Goal: Check status: Check status

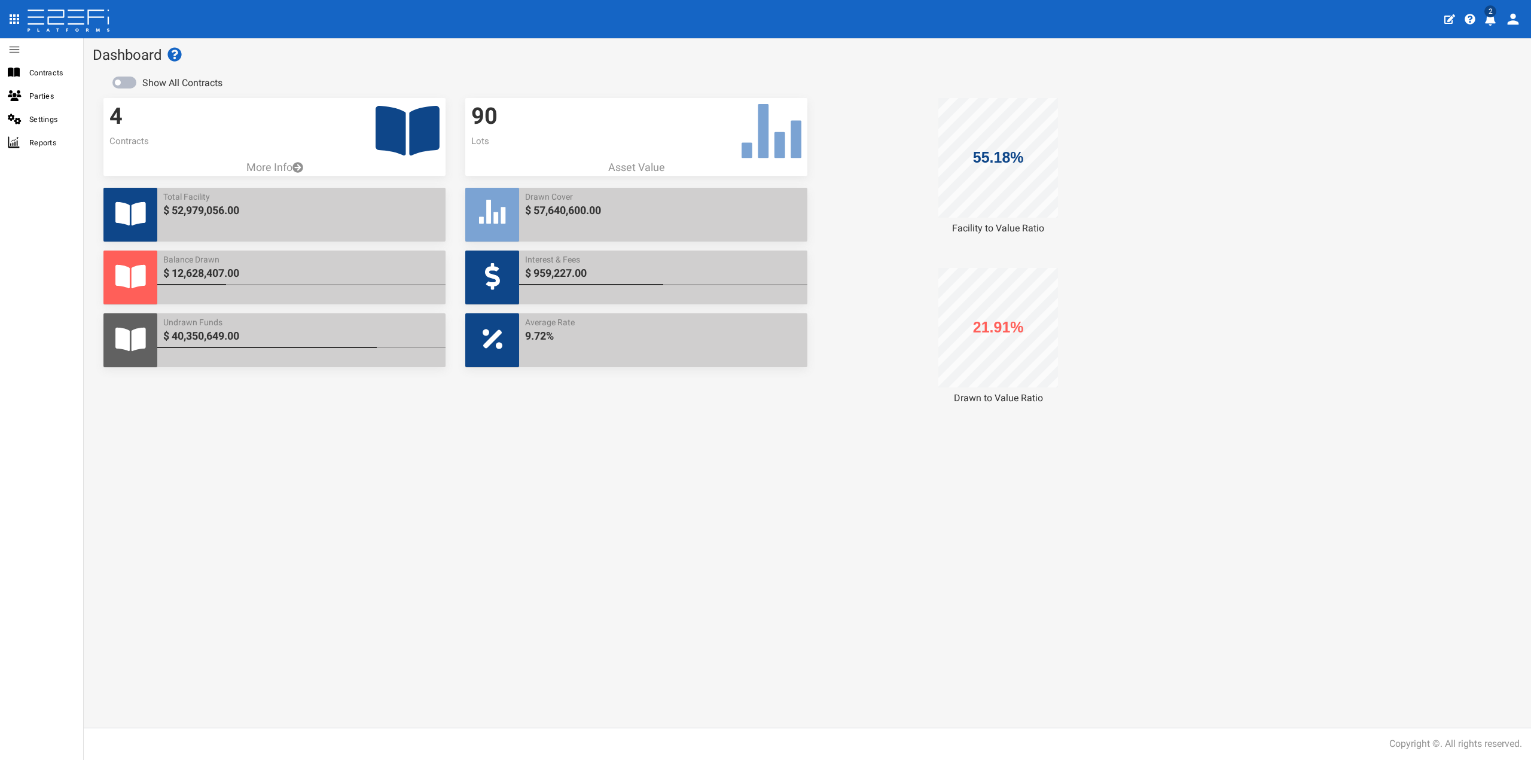
click at [414, 136] on icon at bounding box center [408, 131] width 64 height 50
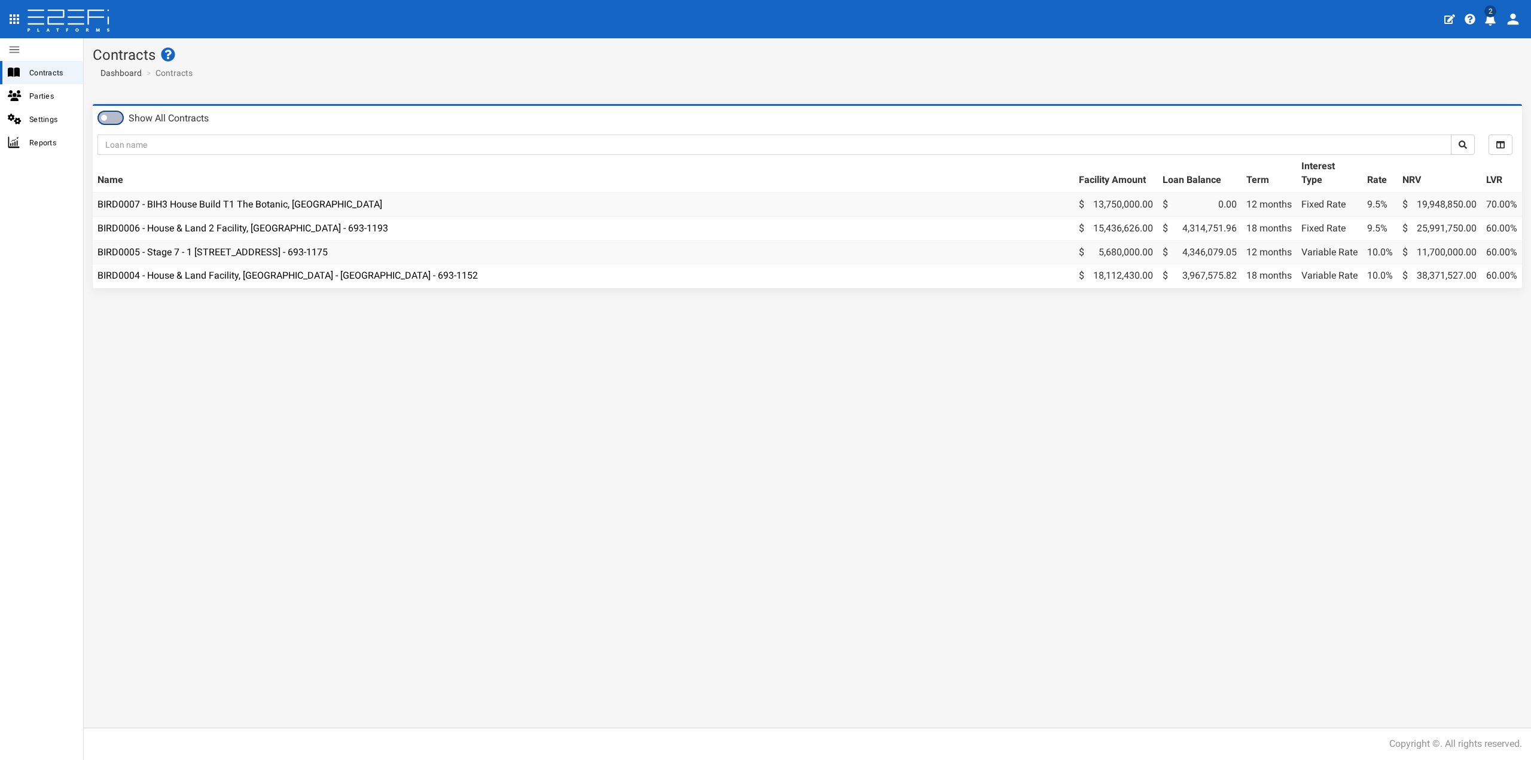
click at [118, 115] on span at bounding box center [111, 118] width 24 height 12
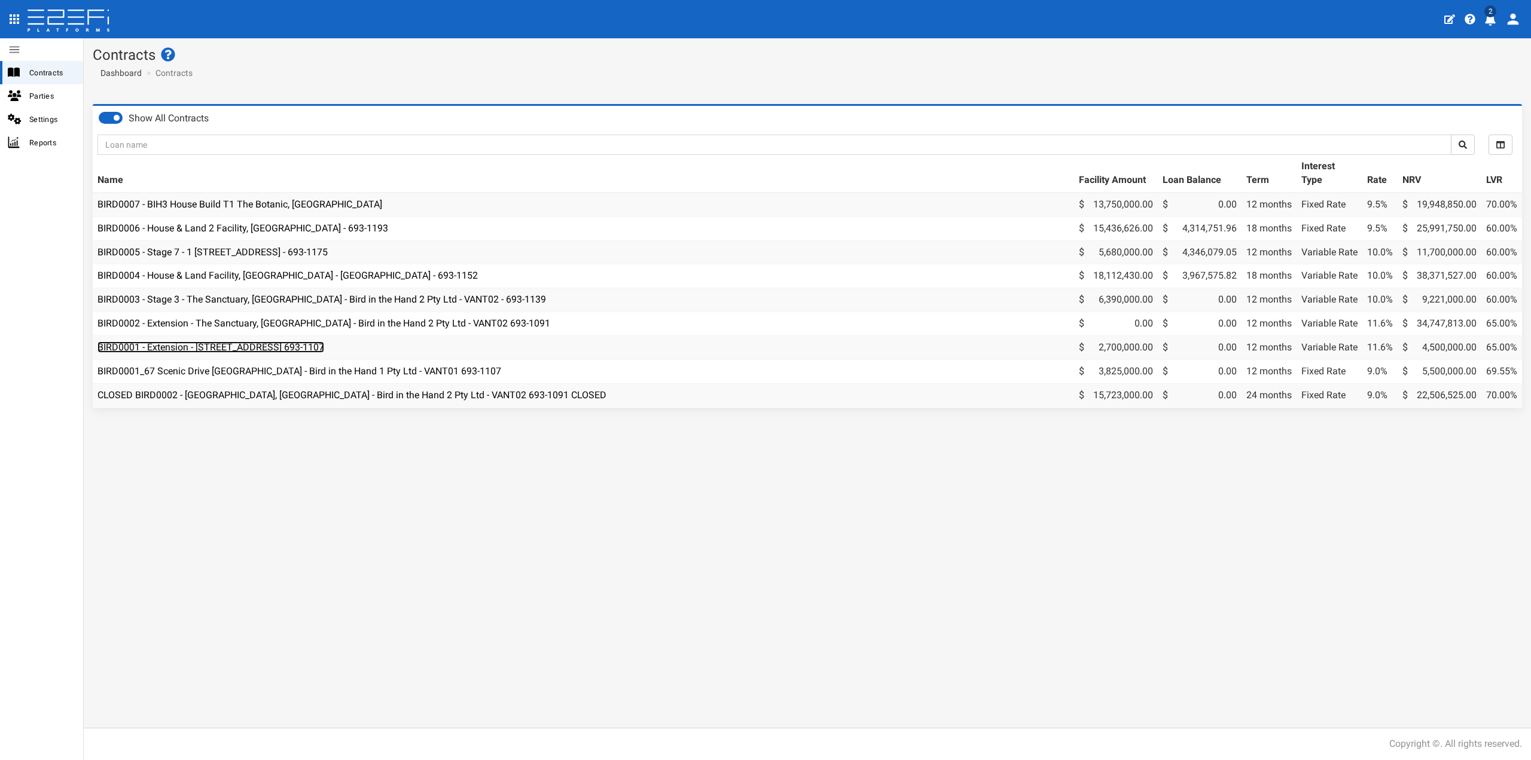
click at [324, 346] on link "BIRD0001 - Extension - [STREET_ADDRESS] 693-1107" at bounding box center [210, 346] width 227 height 11
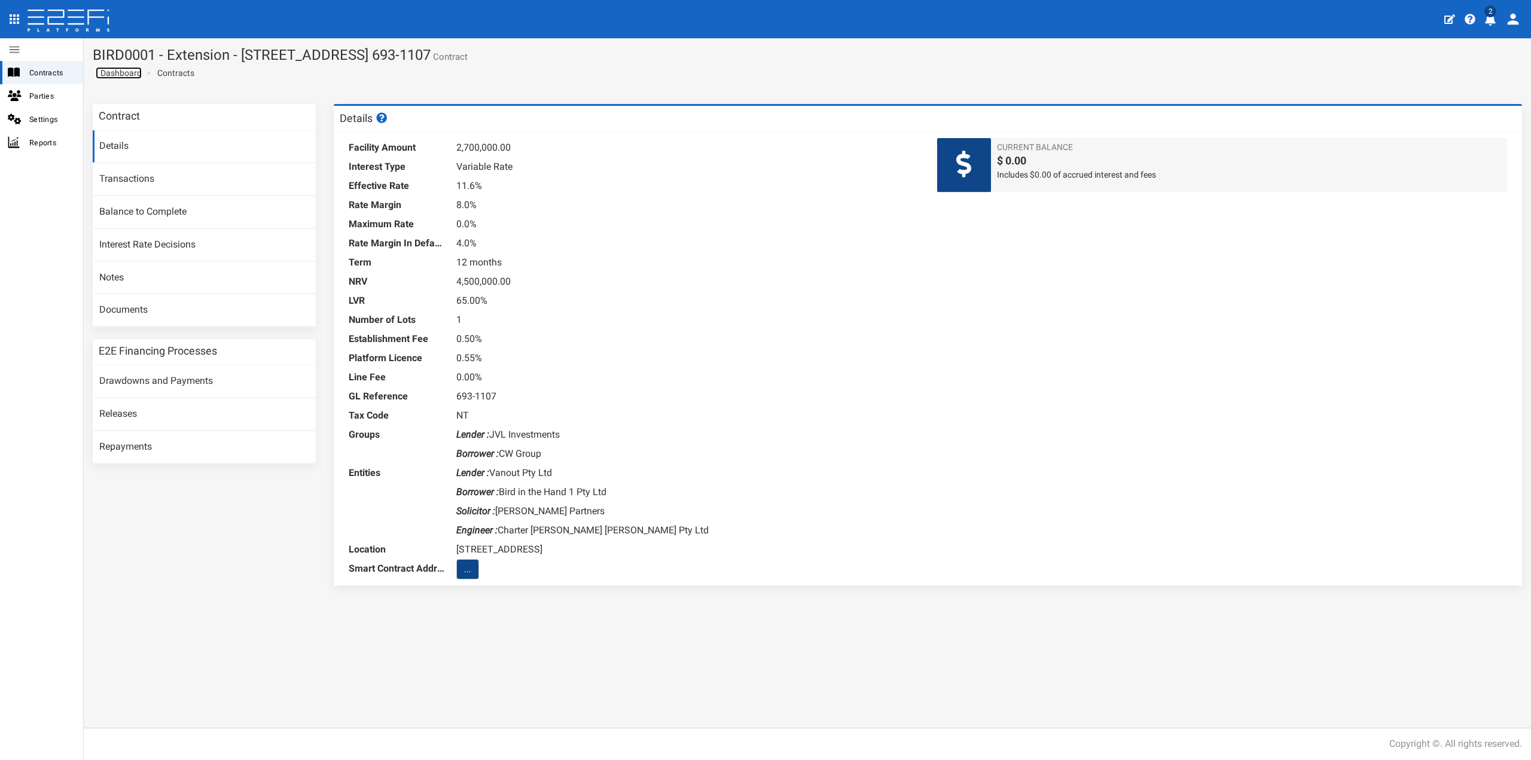
click at [122, 71] on span "Dashboard" at bounding box center [119, 73] width 46 height 10
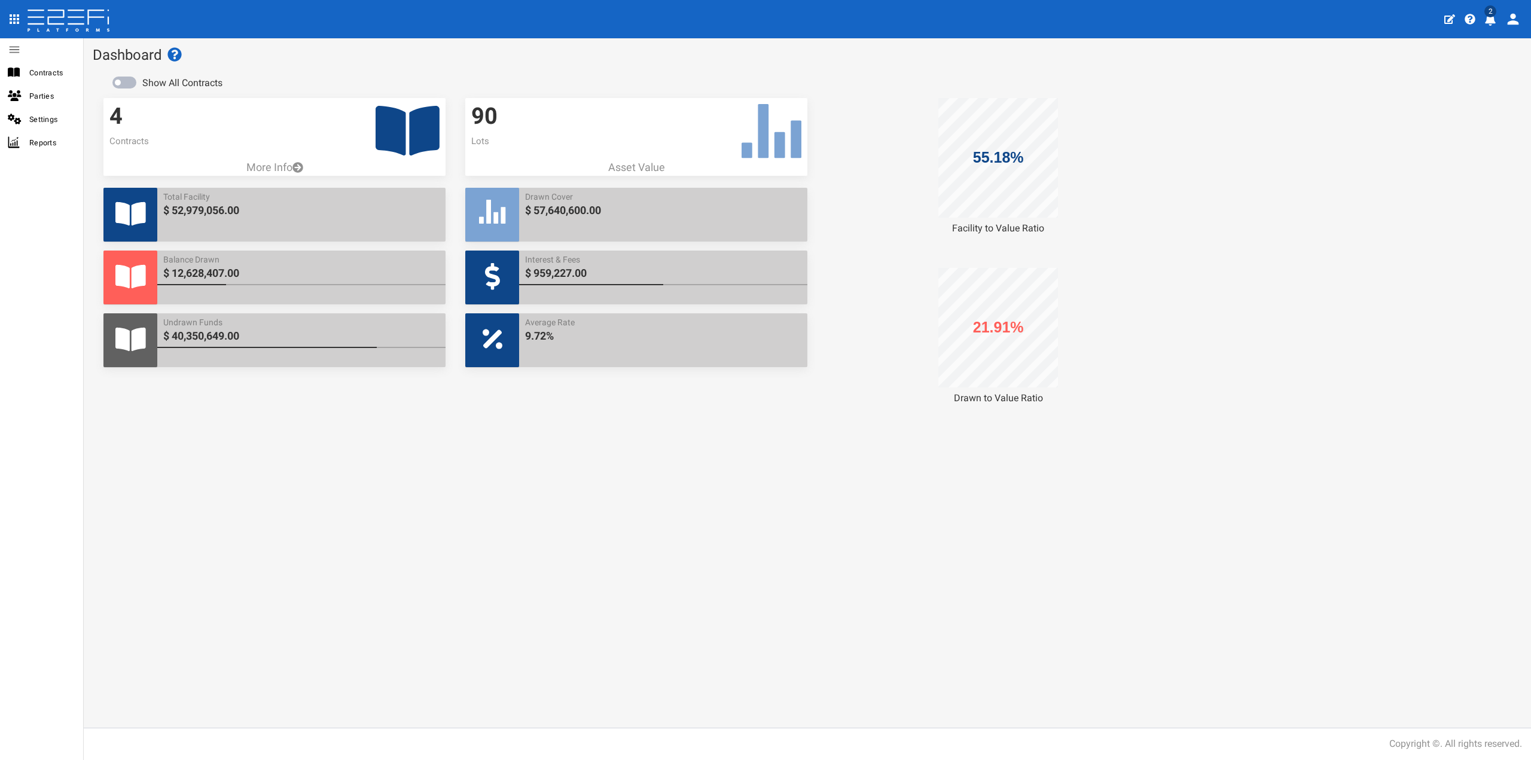
click at [166, 135] on div "4 Contracts" at bounding box center [274, 129] width 342 height 62
click at [278, 178] on div "4 Contracts More Info" at bounding box center [274, 143] width 342 height 90
click at [262, 164] on p "More Info" at bounding box center [274, 168] width 342 height 16
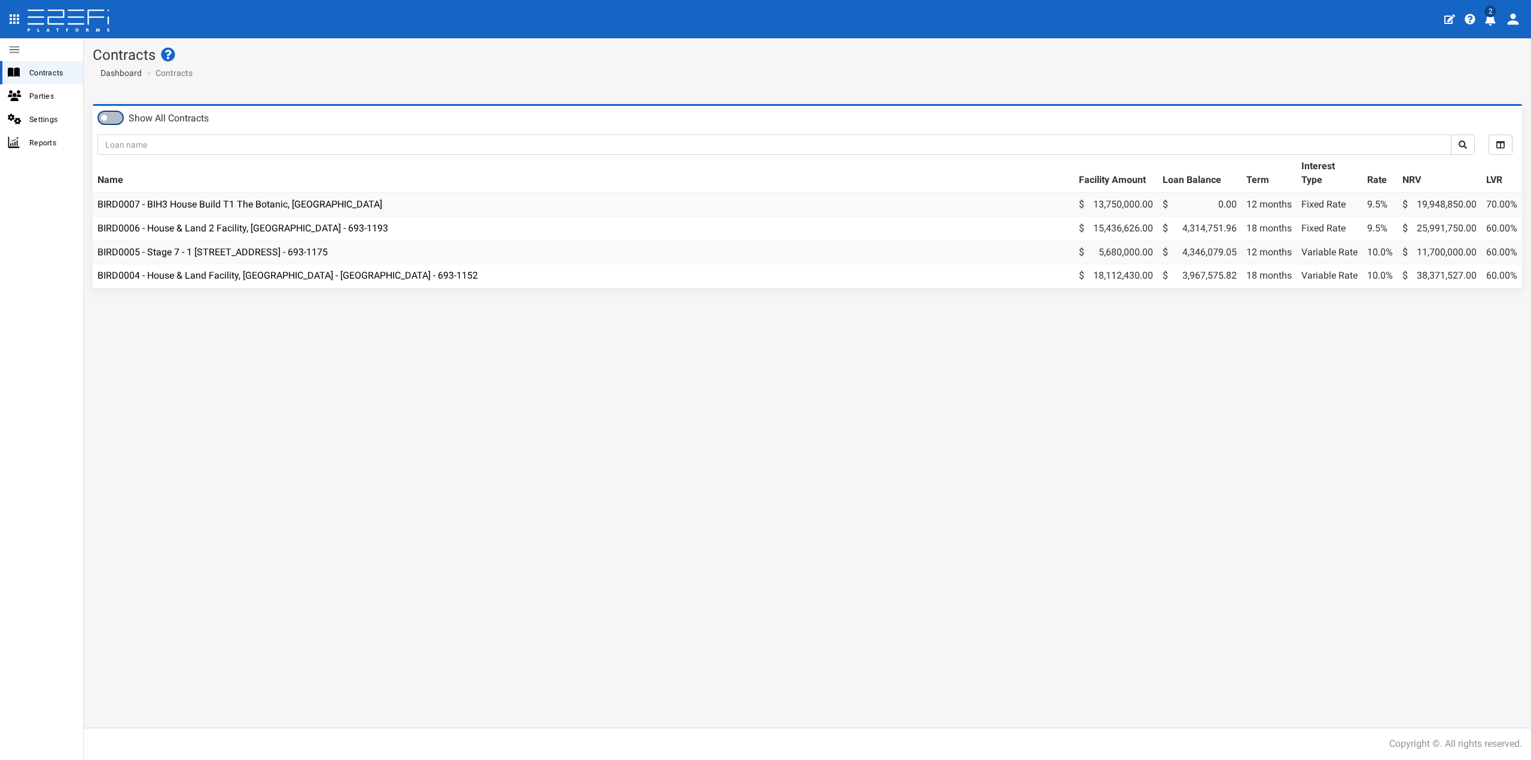
click at [107, 114] on span at bounding box center [111, 118] width 24 height 12
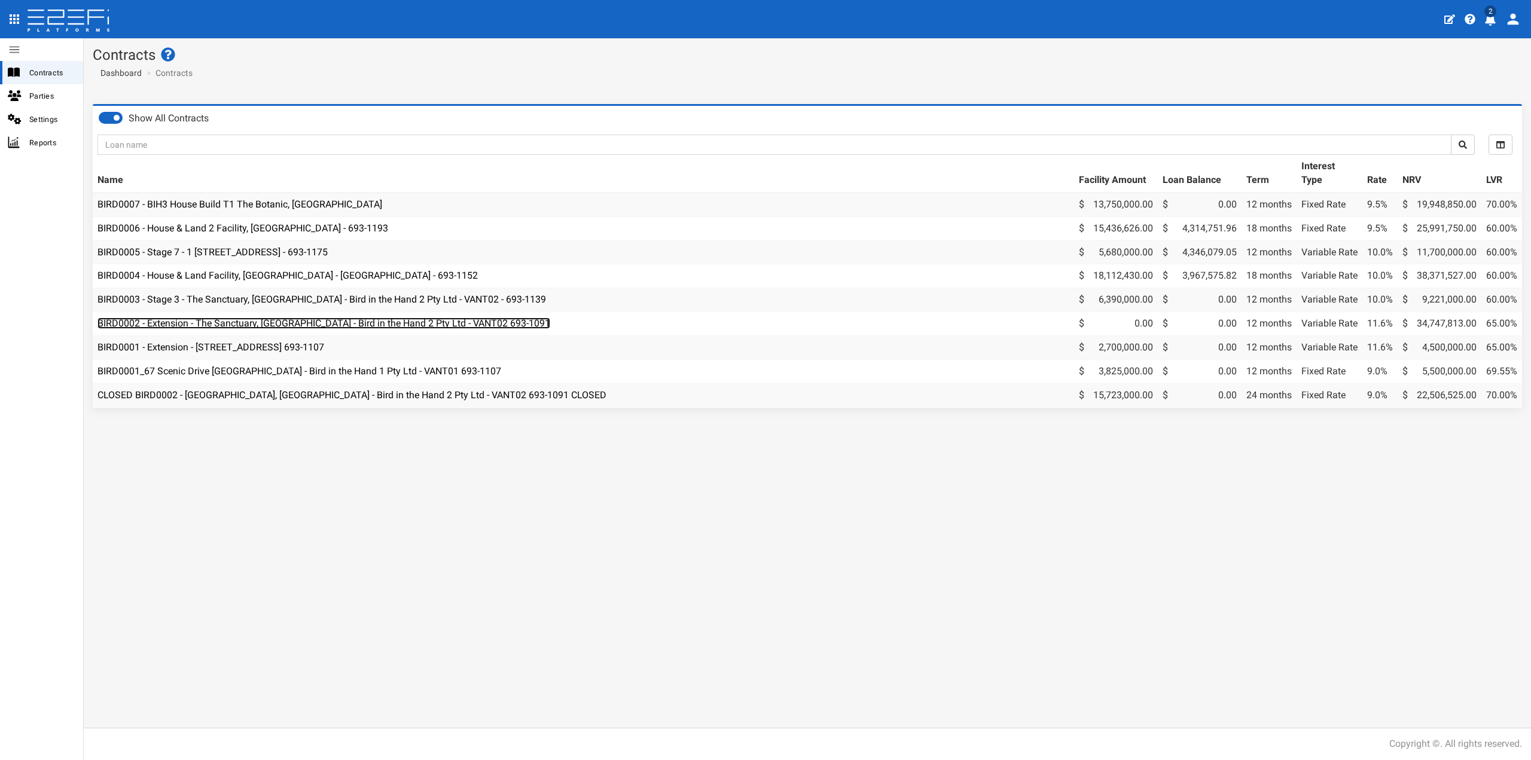
click at [304, 327] on link "BIRD0002 - Extension - The Sanctuary, [GEOGRAPHIC_DATA] - Bird in the Hand 2 Pt…" at bounding box center [323, 323] width 453 height 11
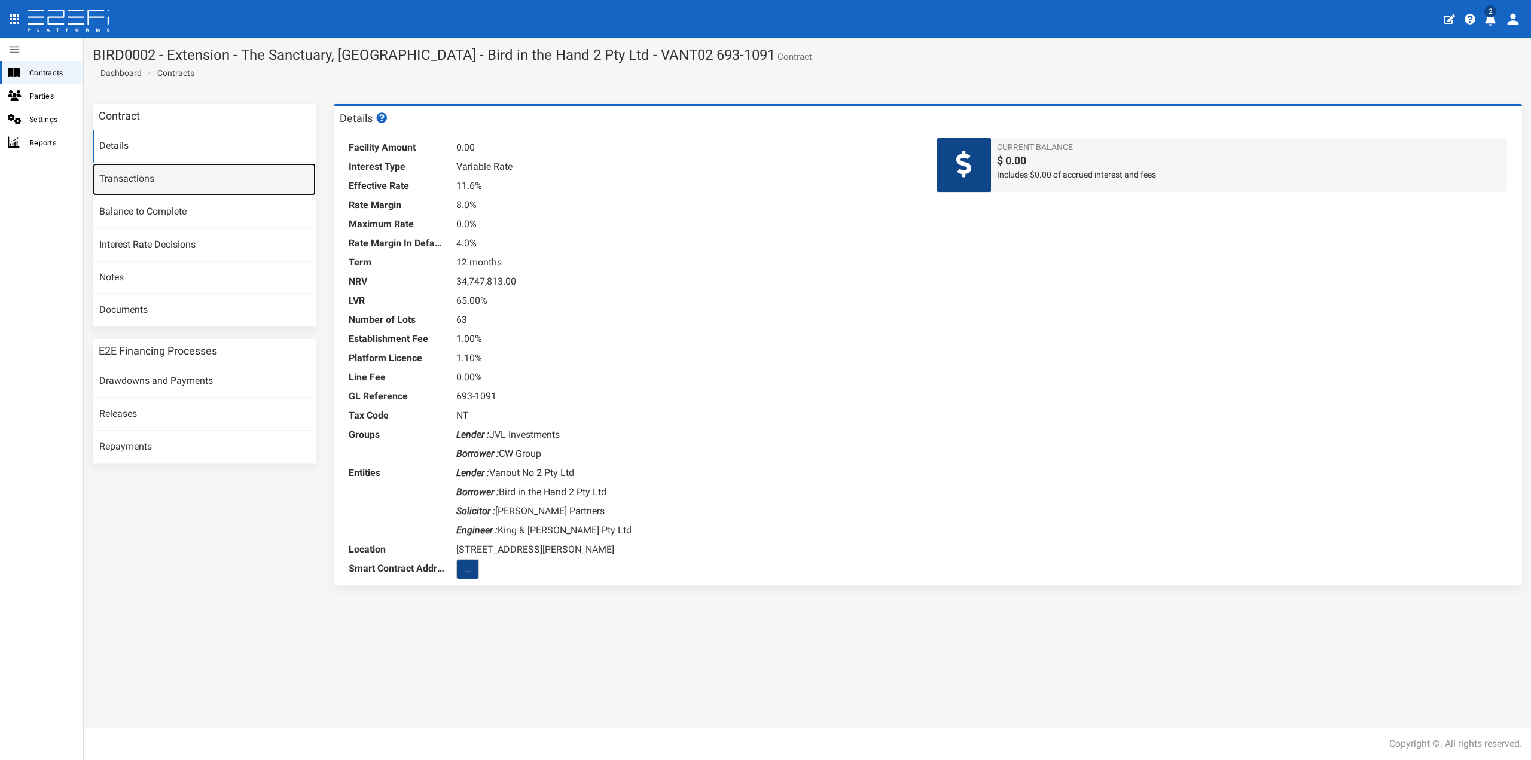
click at [138, 184] on link "Transactions" at bounding box center [204, 179] width 223 height 32
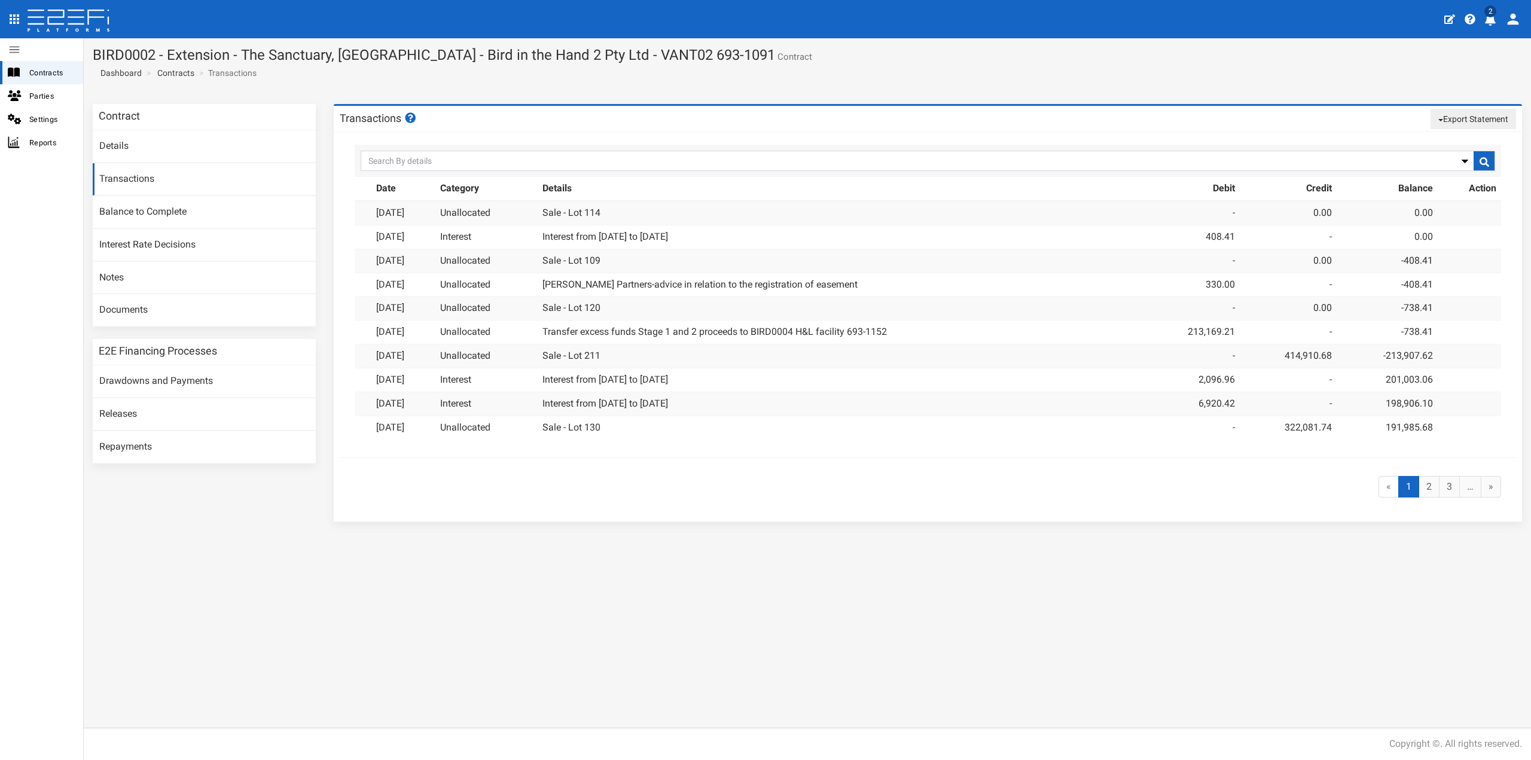
click at [1471, 109] on button "Export Statement" at bounding box center [1474, 119] width 86 height 20
click at [1458, 137] on link "pdf" at bounding box center [1468, 142] width 94 height 16
click at [172, 74] on link "Contracts" at bounding box center [175, 73] width 37 height 12
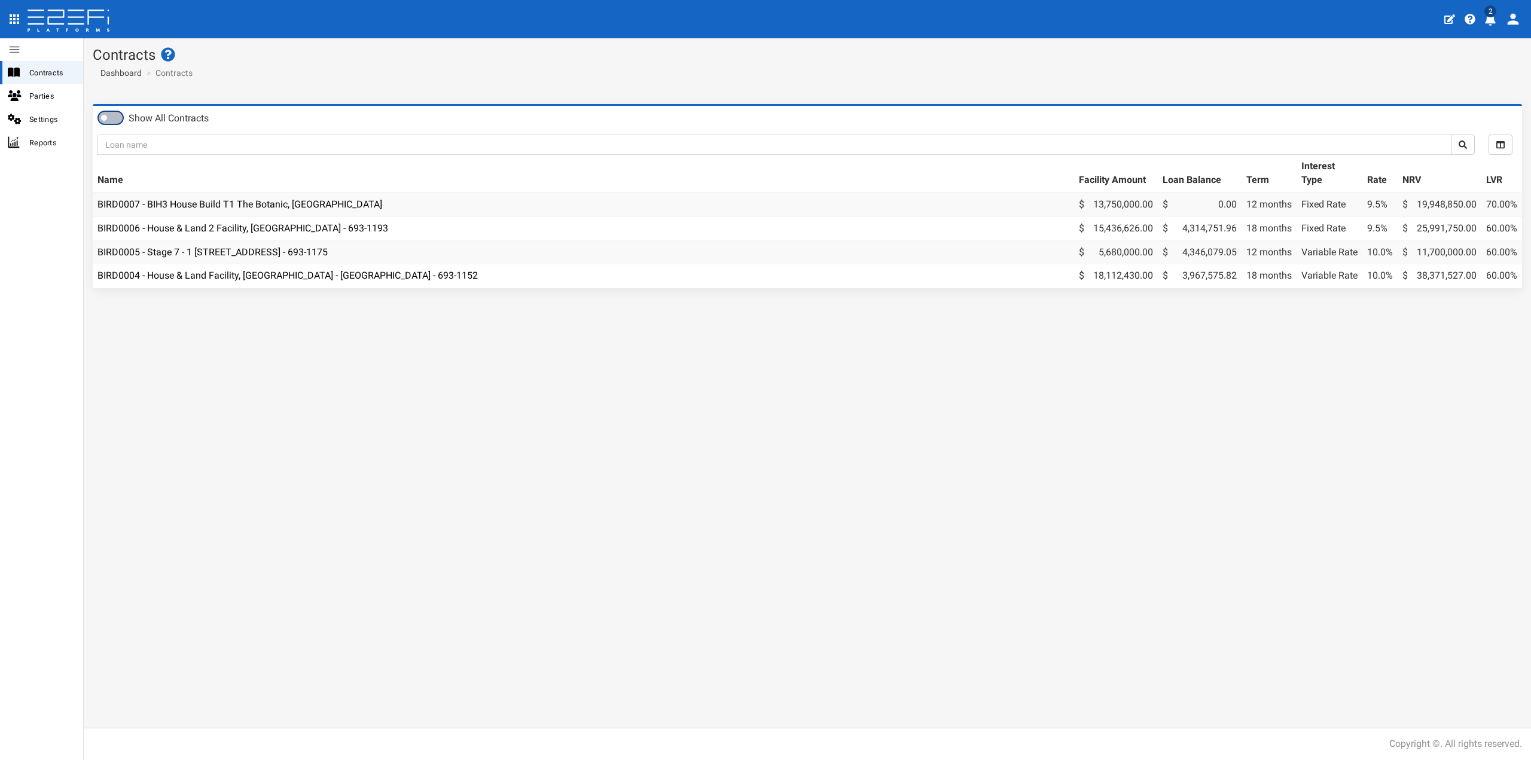
click at [118, 117] on span at bounding box center [111, 118] width 24 height 12
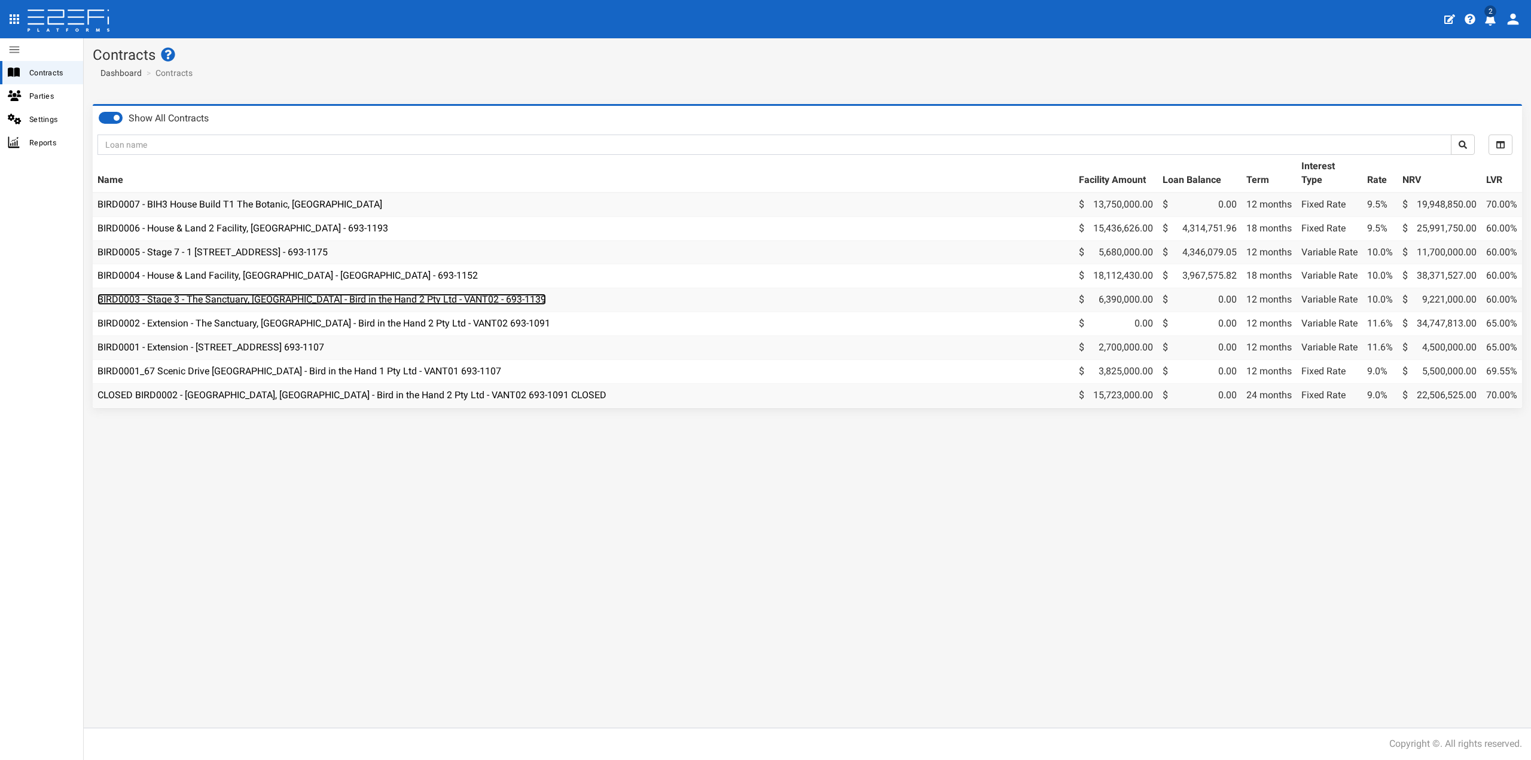
click at [205, 300] on link "BIRD0003 - Stage 3 - The Sanctuary, [GEOGRAPHIC_DATA] - Bird in the Hand 2 Pty …" at bounding box center [321, 299] width 449 height 11
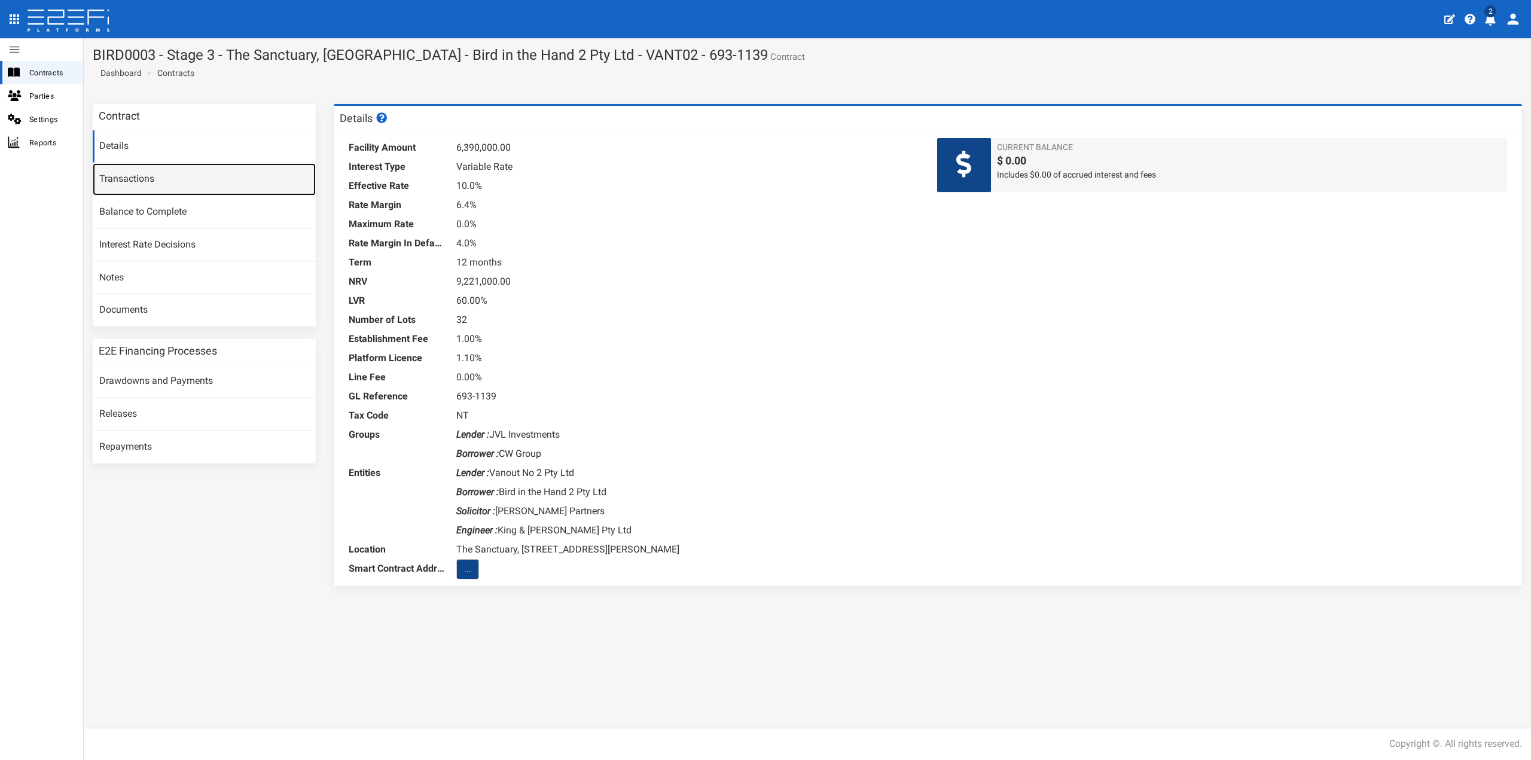
click at [161, 182] on link "Transactions" at bounding box center [204, 179] width 223 height 32
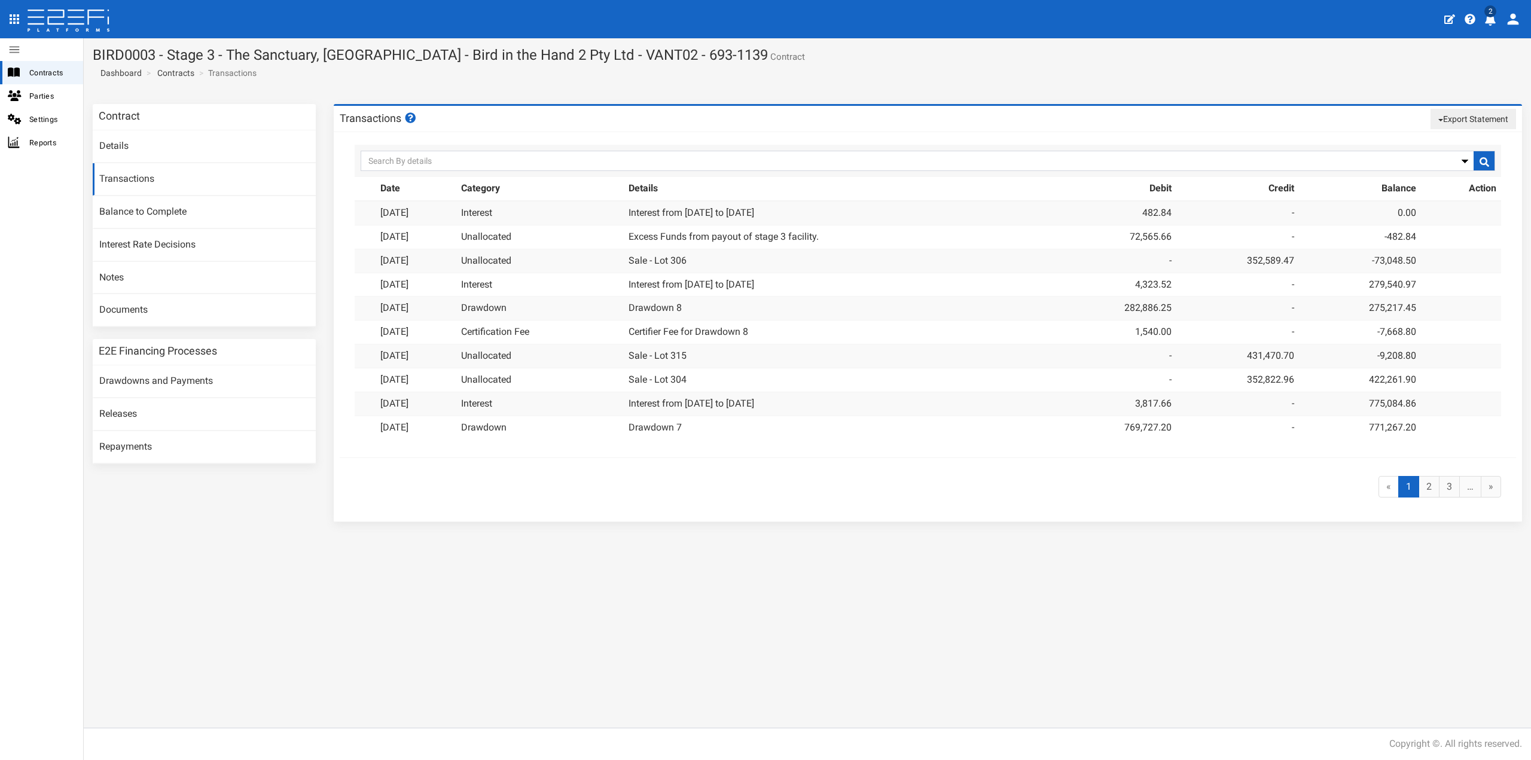
click at [1456, 121] on button "Export Statement" at bounding box center [1474, 119] width 86 height 20
click at [1444, 141] on link "pdf" at bounding box center [1468, 142] width 94 height 16
click at [400, 499] on div "« 1 (current) 2 3 … »" at bounding box center [928, 487] width 1164 height 46
click at [170, 75] on link "Contracts" at bounding box center [175, 73] width 37 height 12
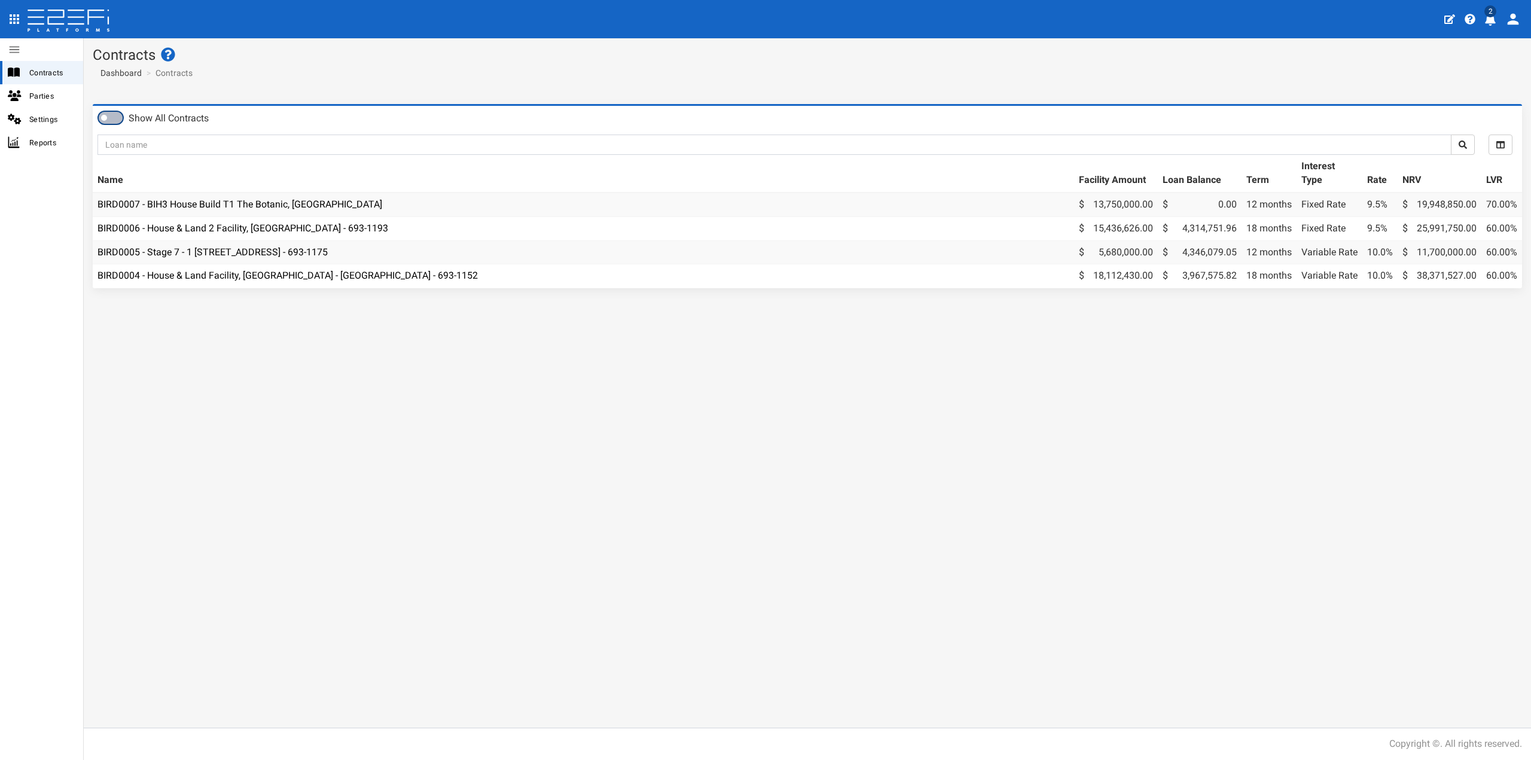
click at [110, 115] on span at bounding box center [111, 118] width 24 height 12
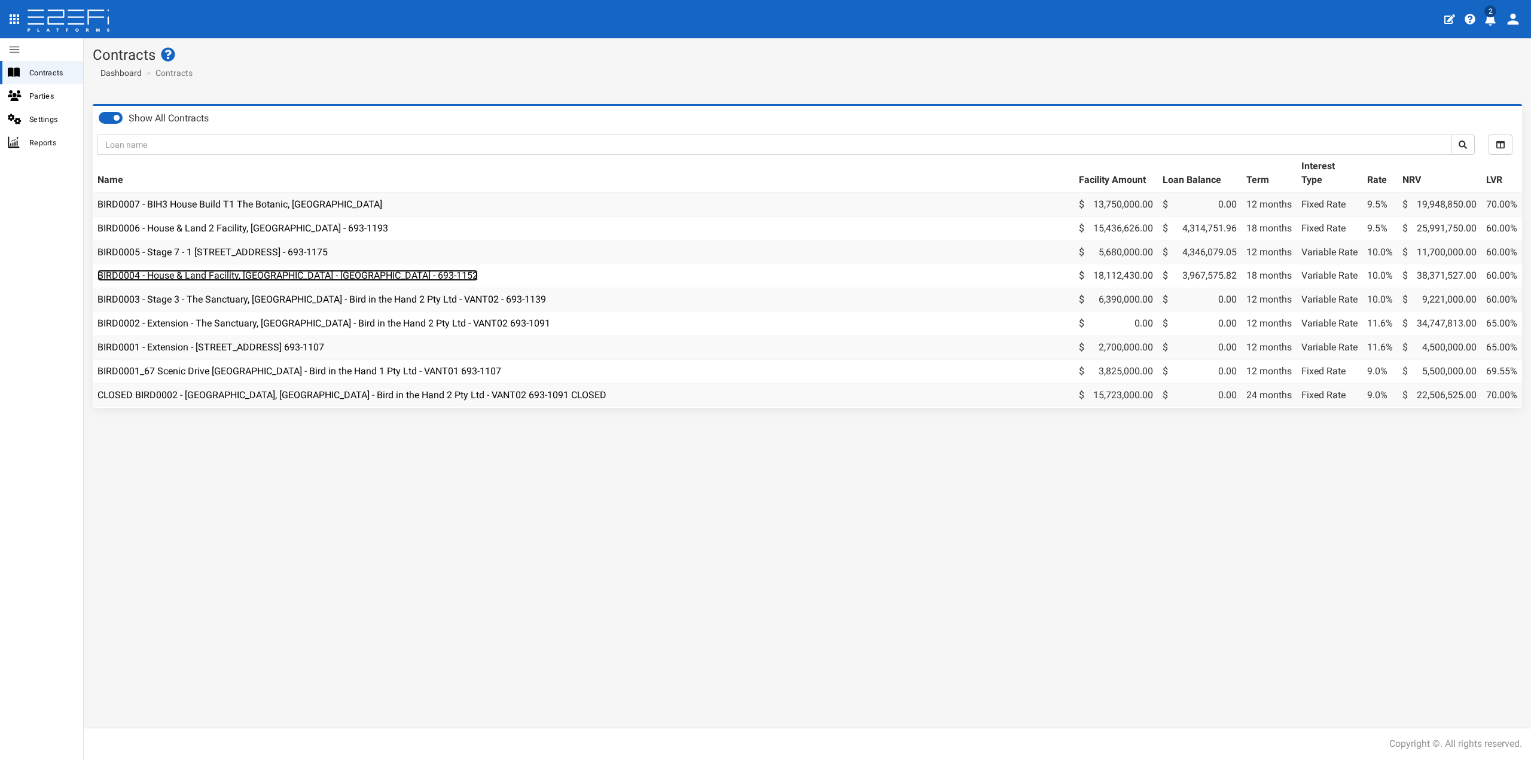
click at [221, 279] on link "BIRD0004 - House & Land Facility, [GEOGRAPHIC_DATA] - [GEOGRAPHIC_DATA] - 693-1…" at bounding box center [287, 275] width 380 height 11
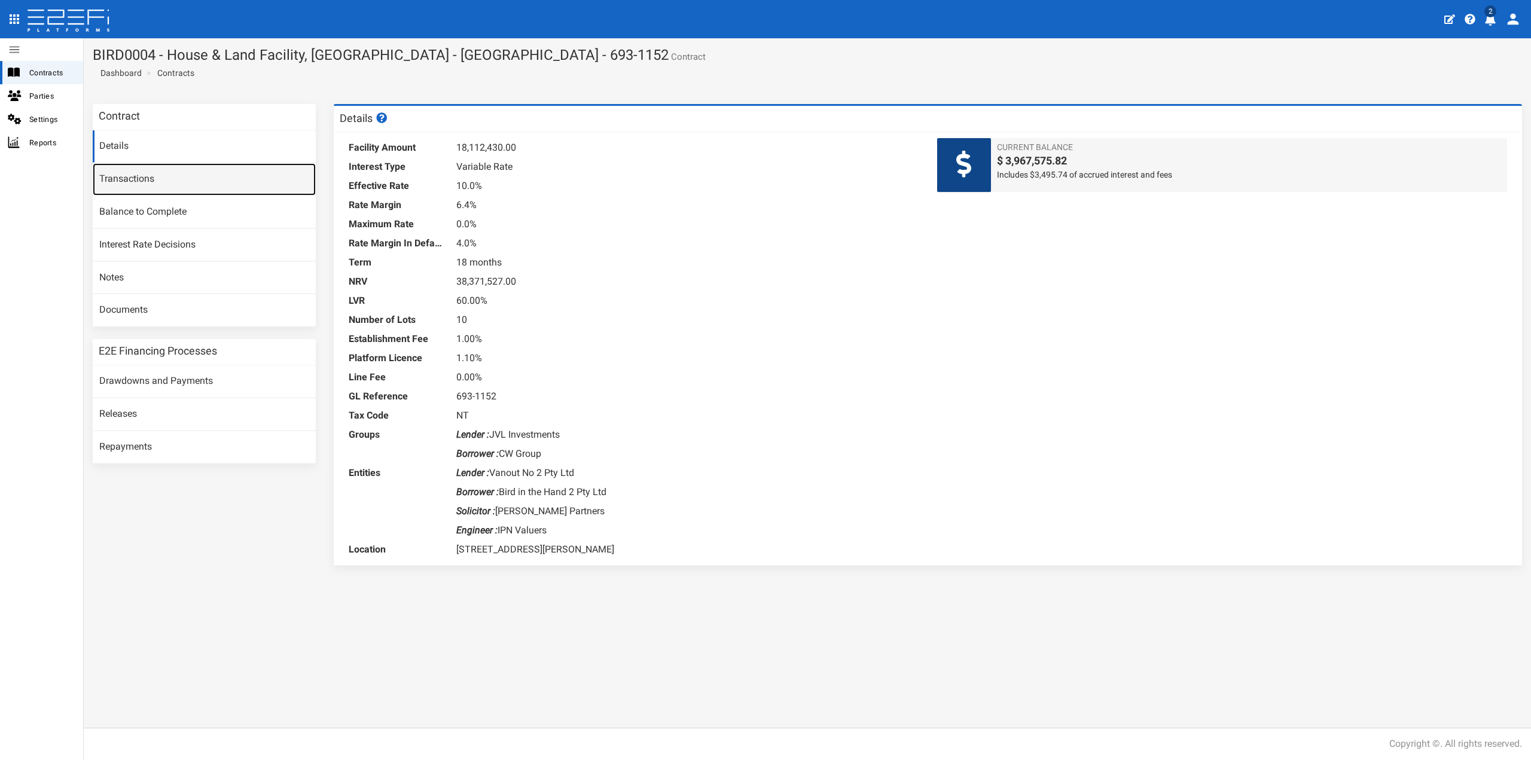
click at [170, 185] on link "Transactions" at bounding box center [204, 179] width 223 height 32
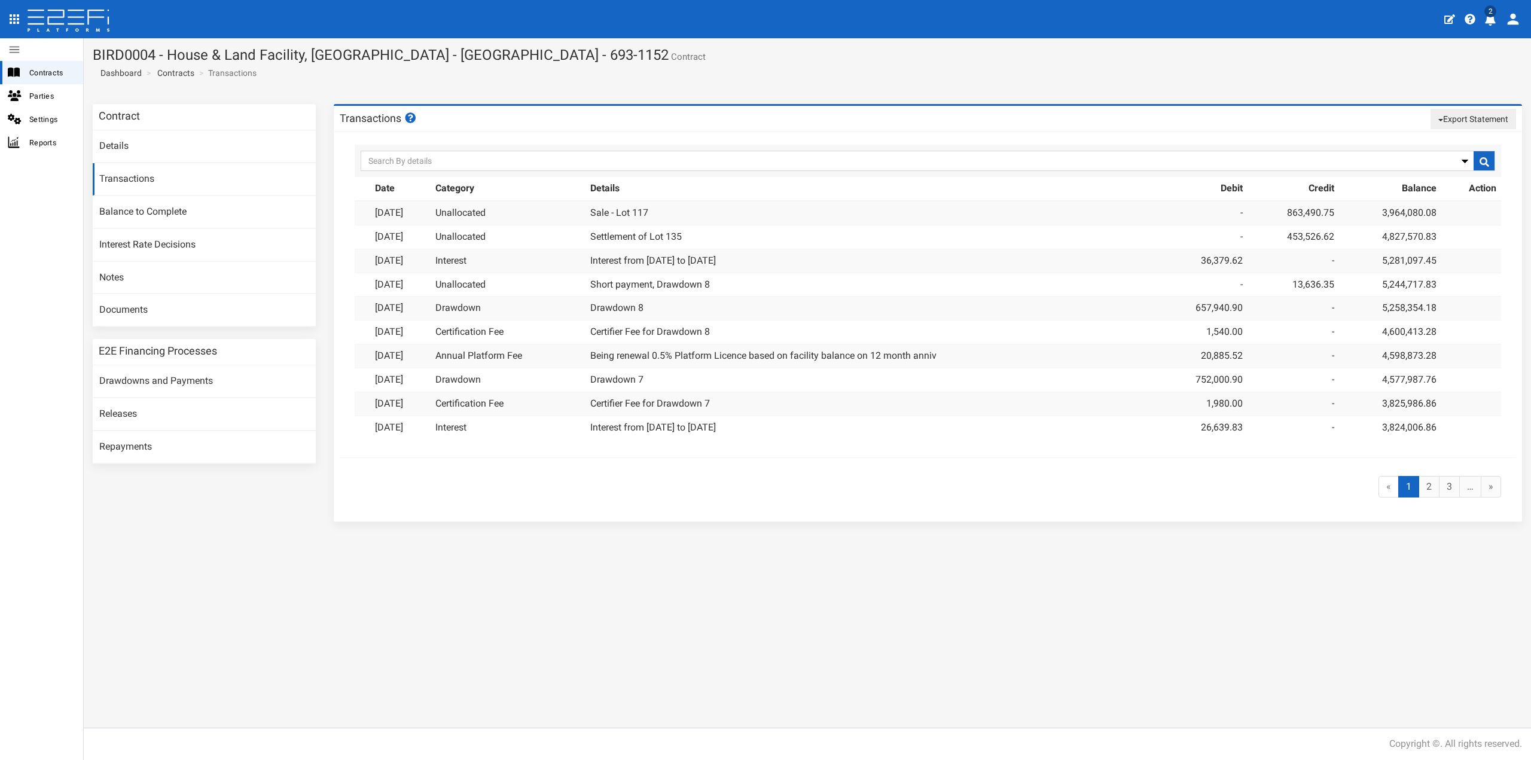
click at [1495, 115] on button "Export Statement" at bounding box center [1474, 119] width 86 height 20
click at [1455, 145] on link "pdf" at bounding box center [1468, 142] width 94 height 16
click at [296, 547] on div "Contract Details Transactions Balance to Complete Interest Rate Decisions Notes…" at bounding box center [807, 411] width 1447 height 633
click at [181, 77] on link "Contracts" at bounding box center [175, 73] width 37 height 12
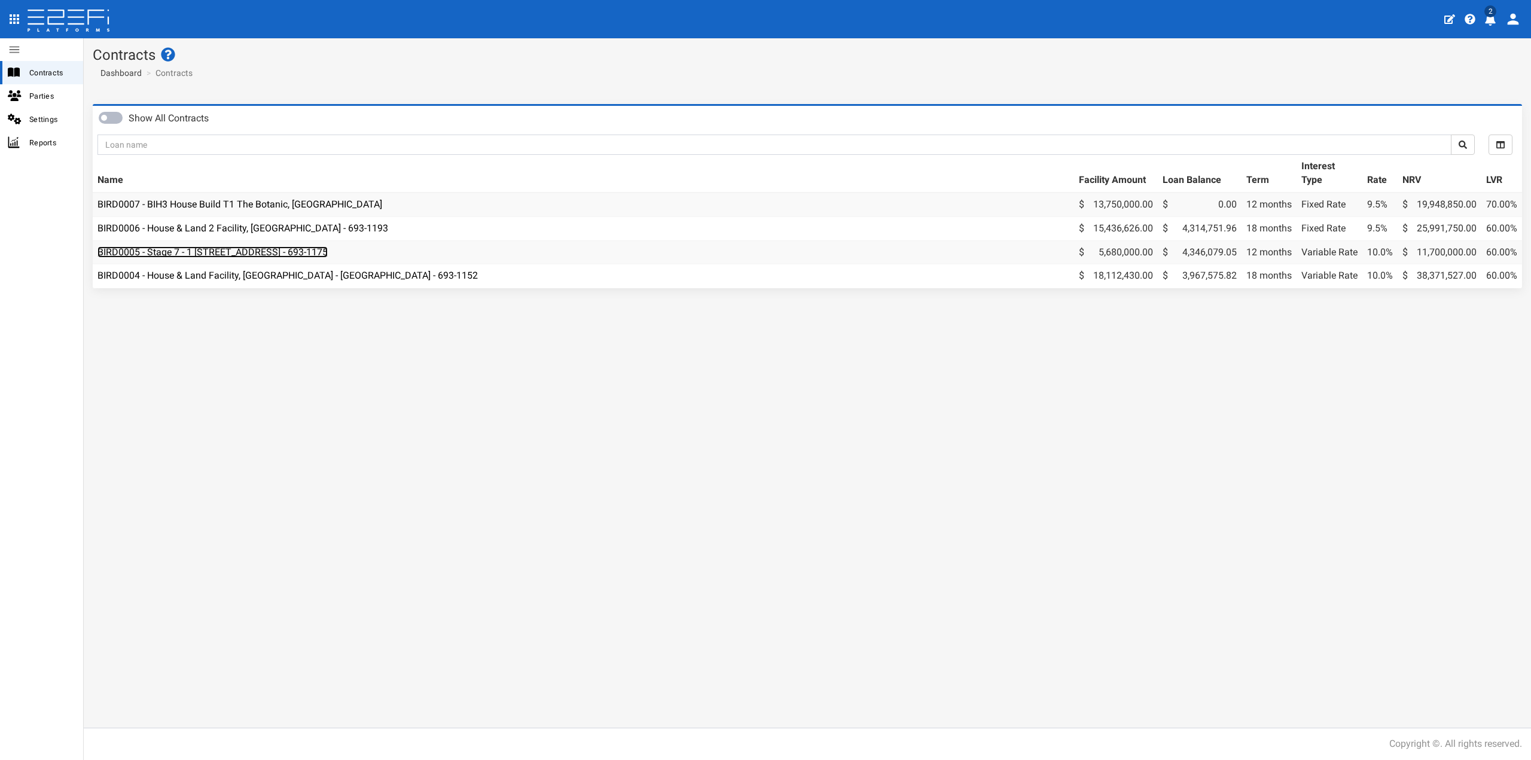
click at [241, 248] on link "BIRD0005 - Stage 7 - 1 [STREET_ADDRESS] - 693-1175" at bounding box center [212, 251] width 230 height 11
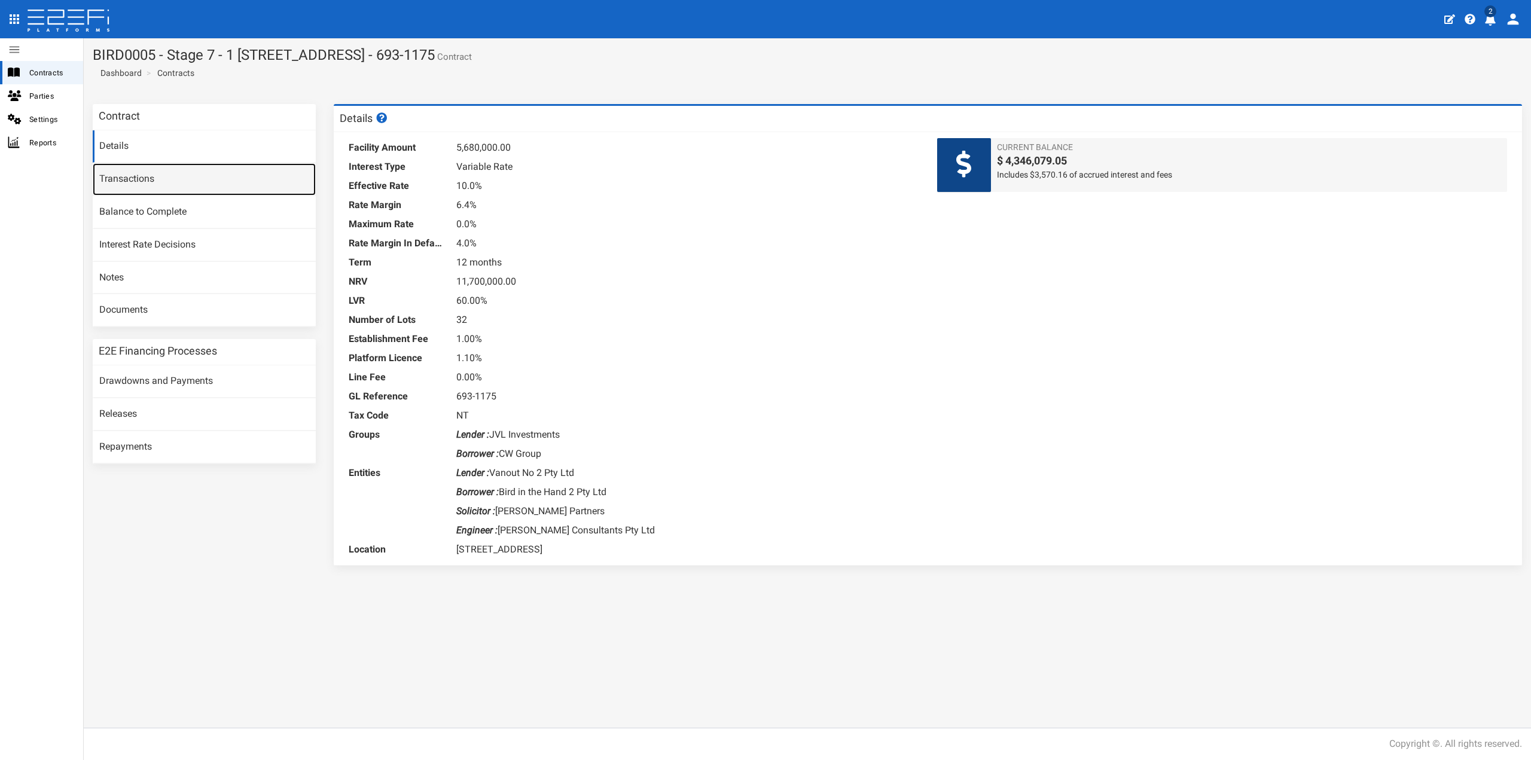
click at [144, 191] on link "Transactions" at bounding box center [204, 179] width 223 height 32
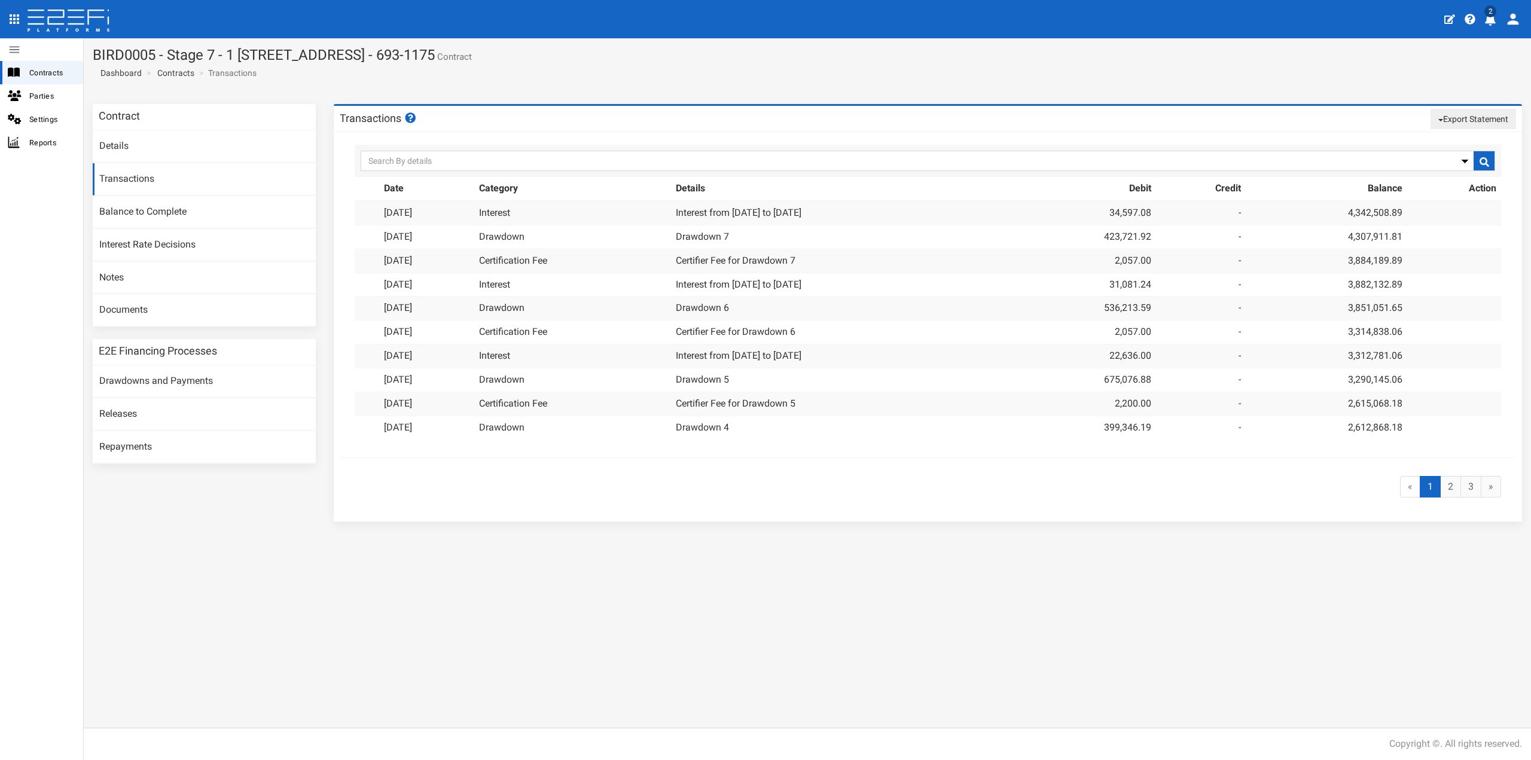
click at [1508, 117] on button "Export Statement" at bounding box center [1474, 119] width 86 height 20
click at [1443, 139] on link "pdf" at bounding box center [1468, 142] width 94 height 16
click at [337, 532] on div "Transactions Export Statement pdf csv/excel Search By Date Date" at bounding box center [928, 319] width 1206 height 430
click at [175, 71] on link "Contracts" at bounding box center [175, 73] width 37 height 12
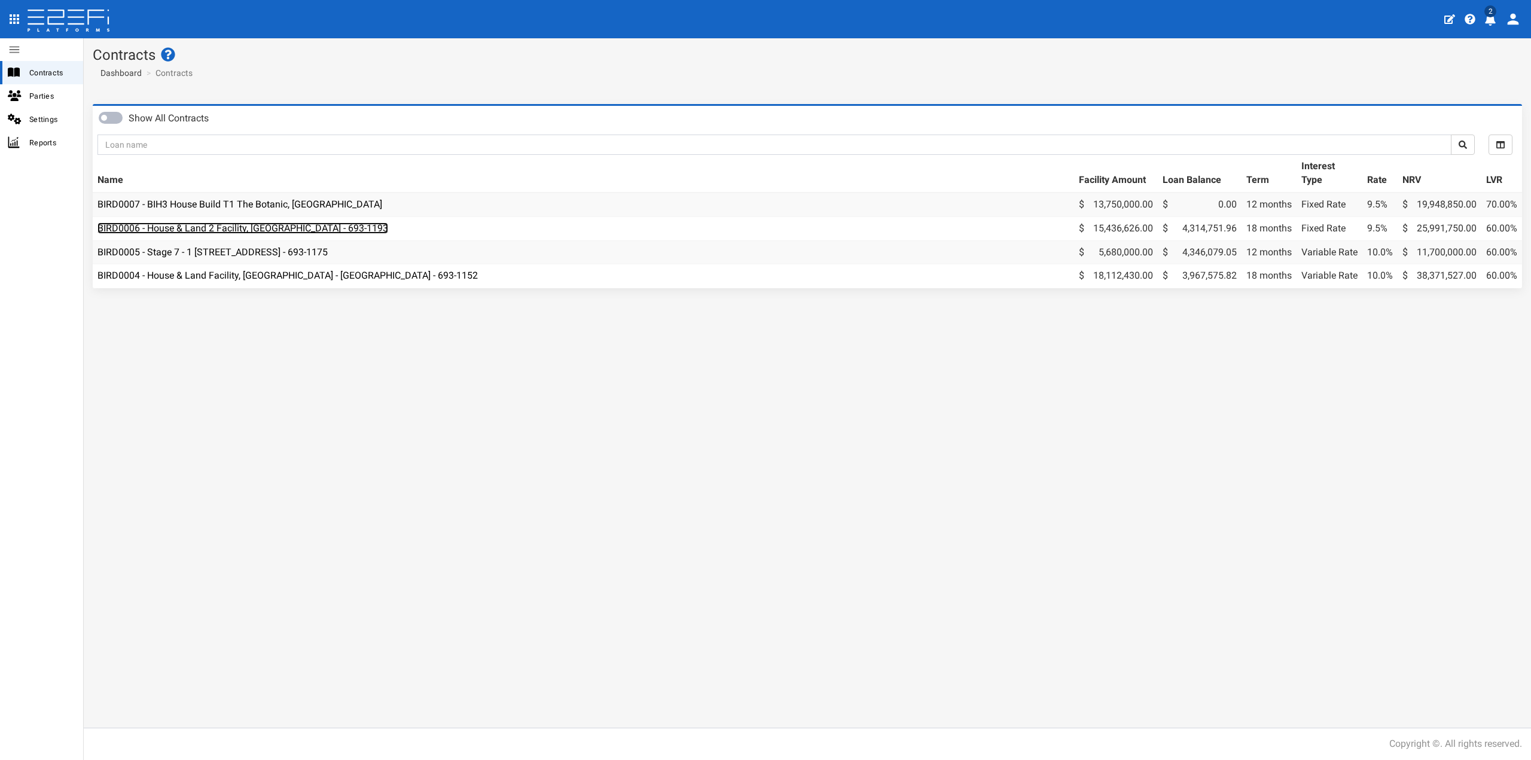
click at [236, 228] on link "BIRD0006 - House & Land 2 Facility, [GEOGRAPHIC_DATA] - 693-1193" at bounding box center [242, 227] width 291 height 11
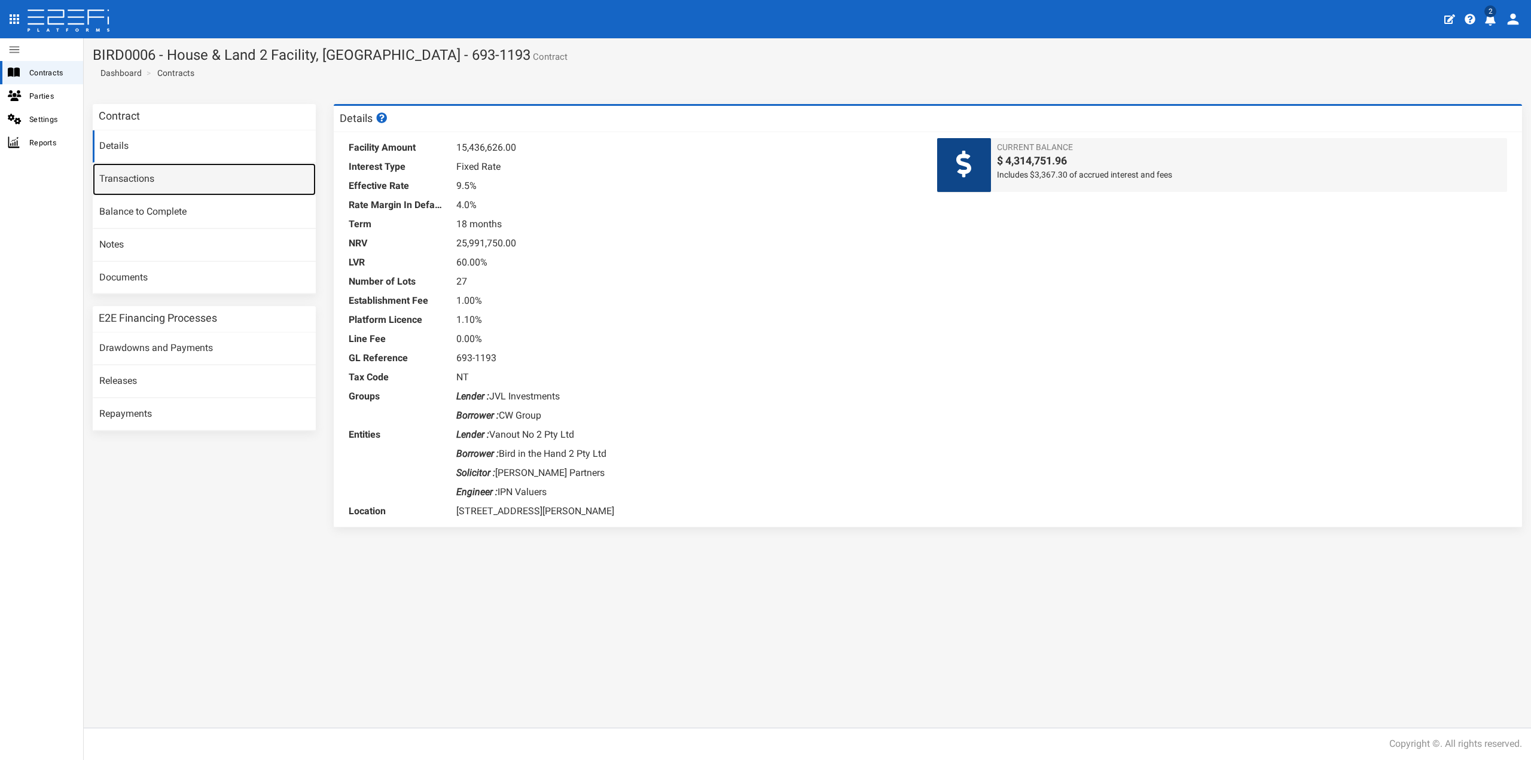
click at [172, 180] on link "Transactions" at bounding box center [204, 179] width 223 height 32
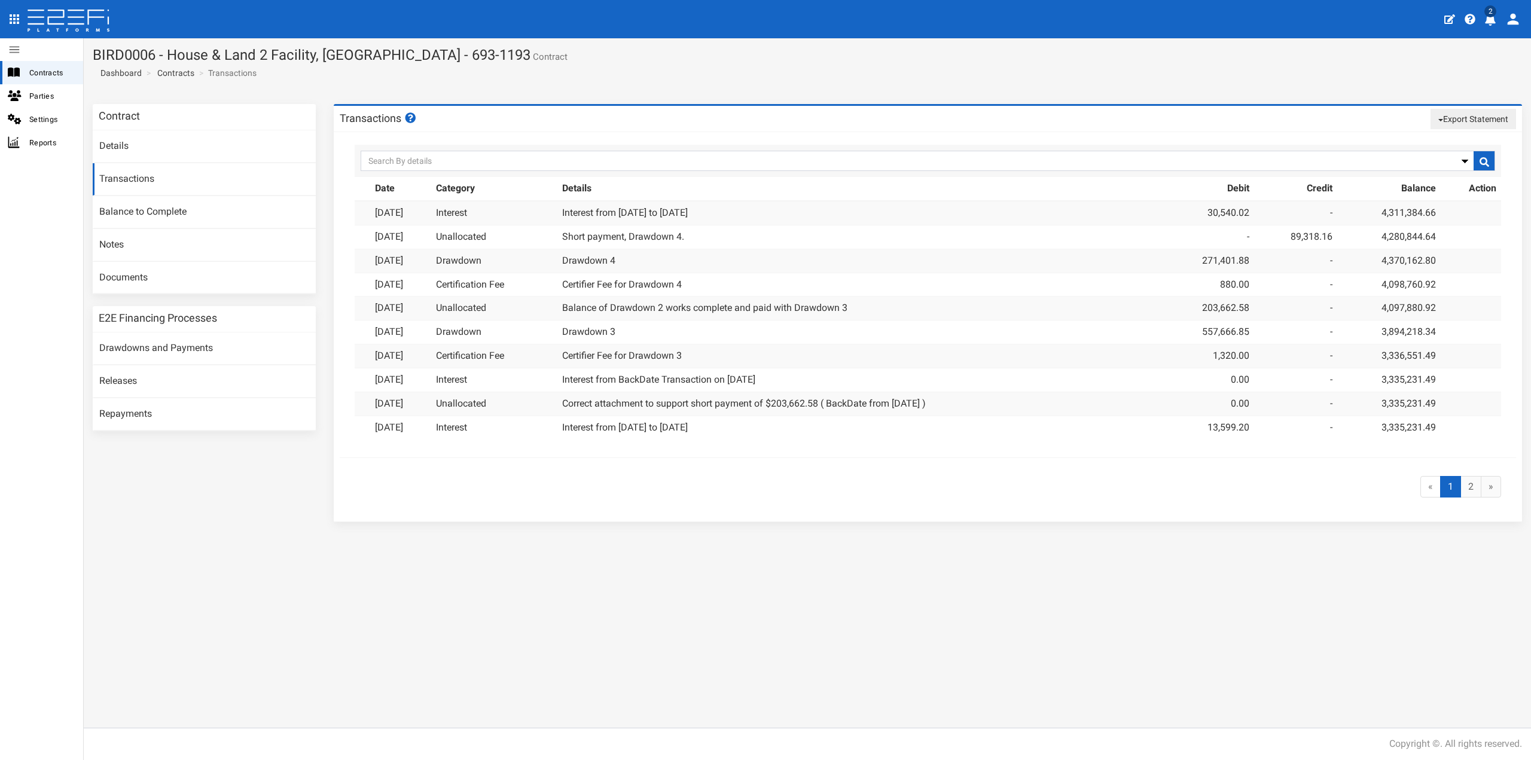
click at [1447, 121] on button "Export Statement" at bounding box center [1474, 119] width 86 height 20
click at [1454, 136] on link "pdf" at bounding box center [1468, 142] width 94 height 16
click at [1489, 14] on span "2" at bounding box center [1490, 11] width 12 height 12
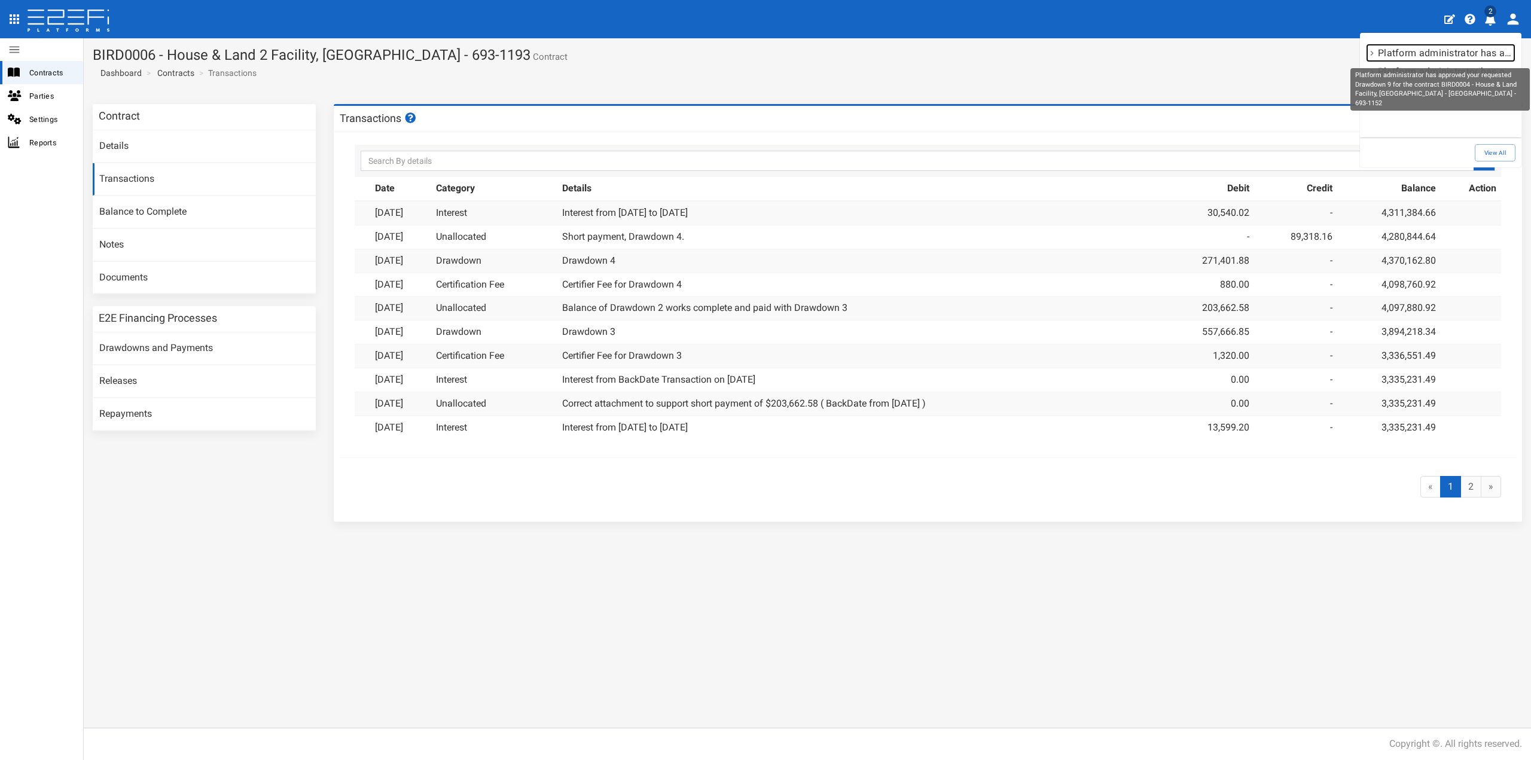
click at [1401, 54] on p "Platform administrator has approved your requested Drawdown 9 for the contract …" at bounding box center [1446, 53] width 136 height 14
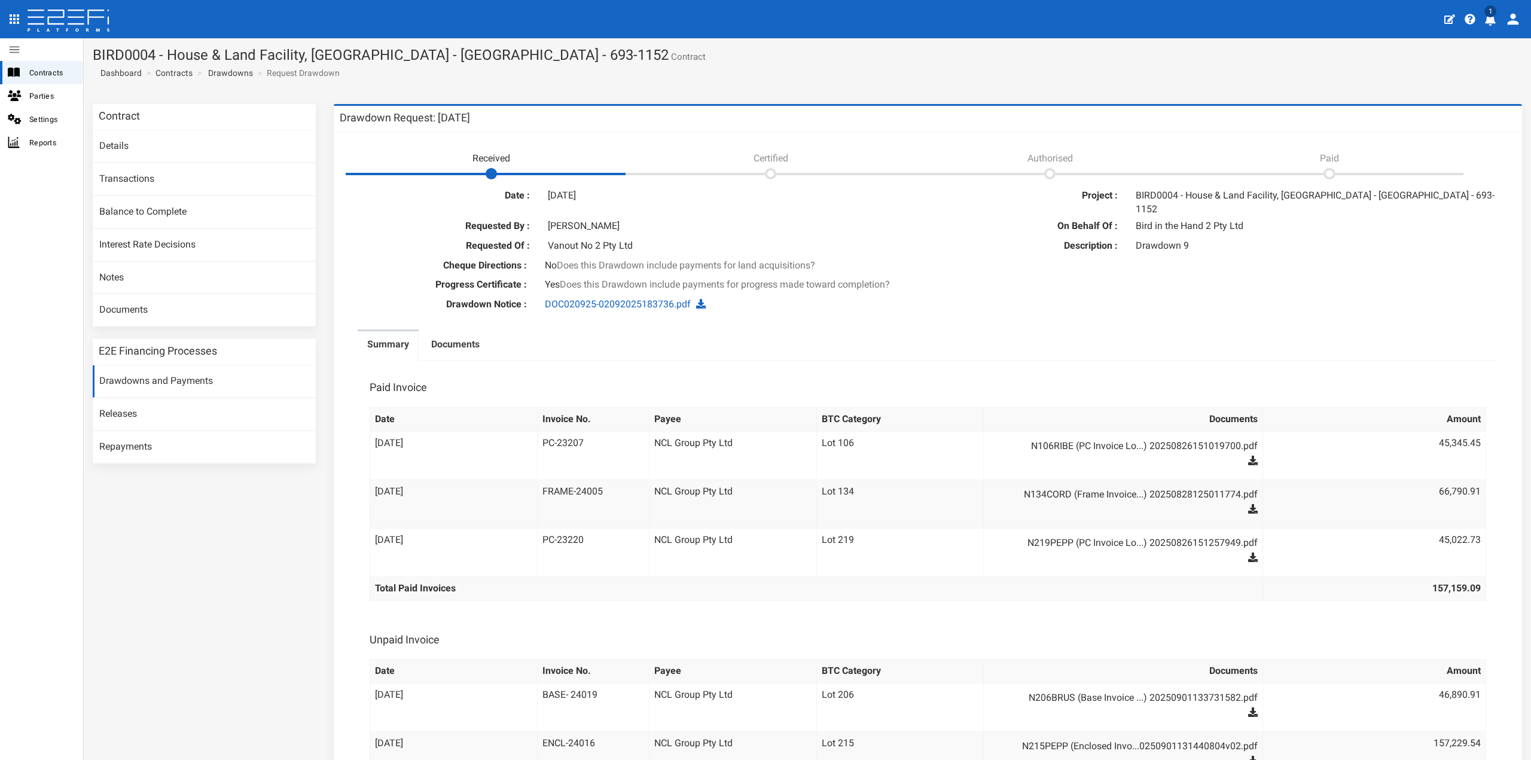
click at [1495, 20] on icon "profile" at bounding box center [1490, 20] width 12 height 12
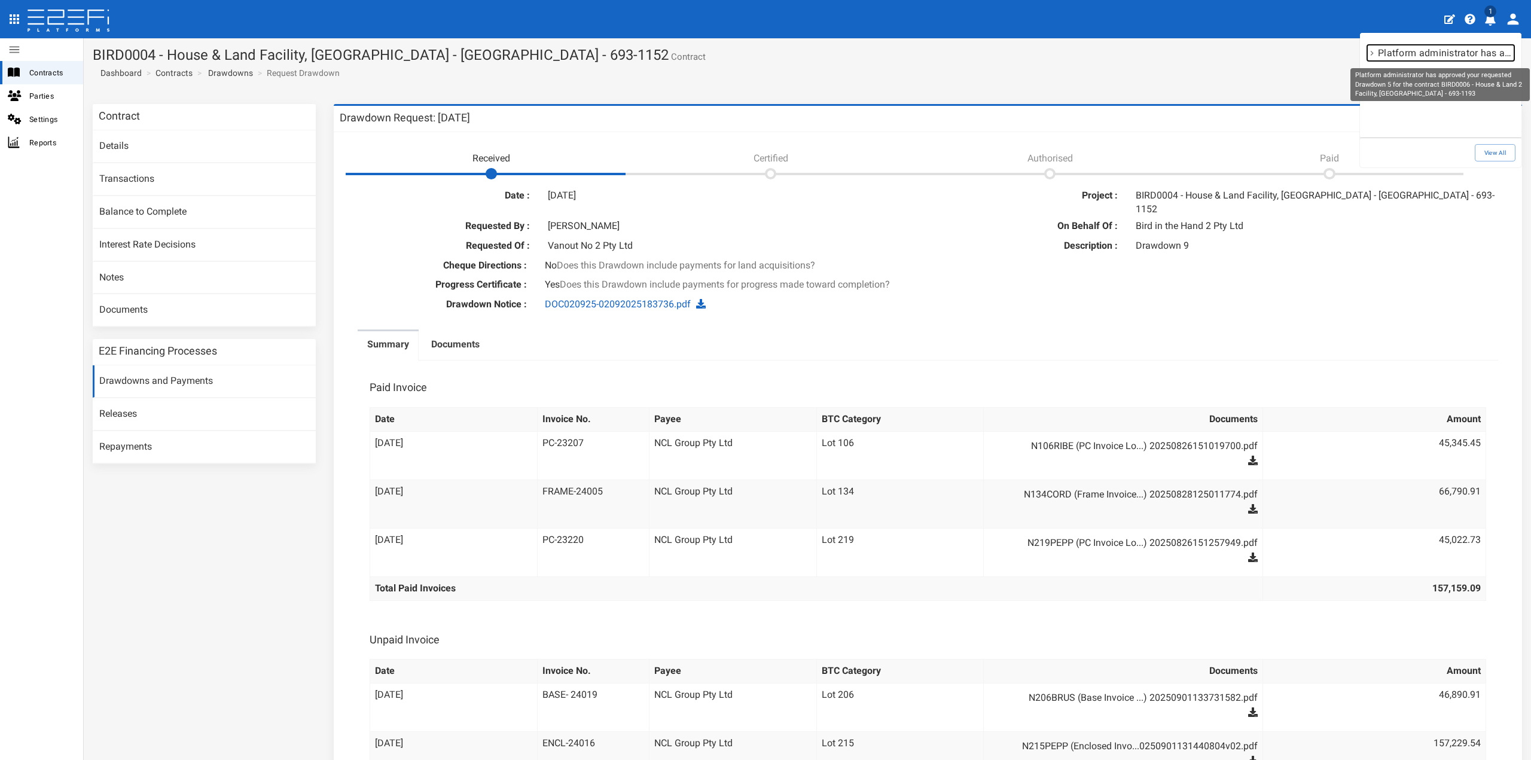
click at [1448, 56] on p "Platform administrator has approved your requested Drawdown 5 for the contract …" at bounding box center [1446, 53] width 136 height 14
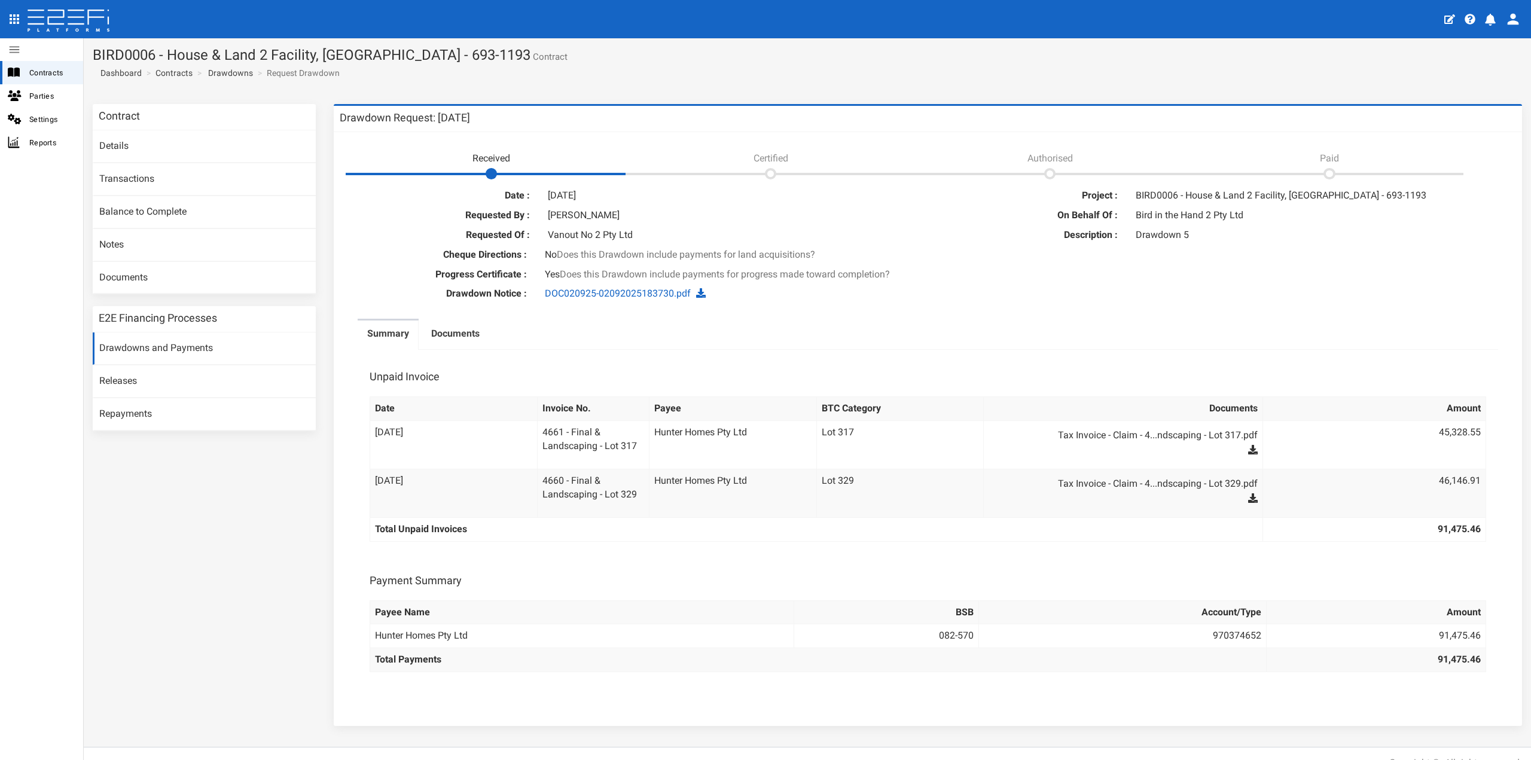
click at [1489, 19] on icon "profile" at bounding box center [1490, 20] width 11 height 12
click at [1489, 159] on link "View All" at bounding box center [1495, 152] width 41 height 17
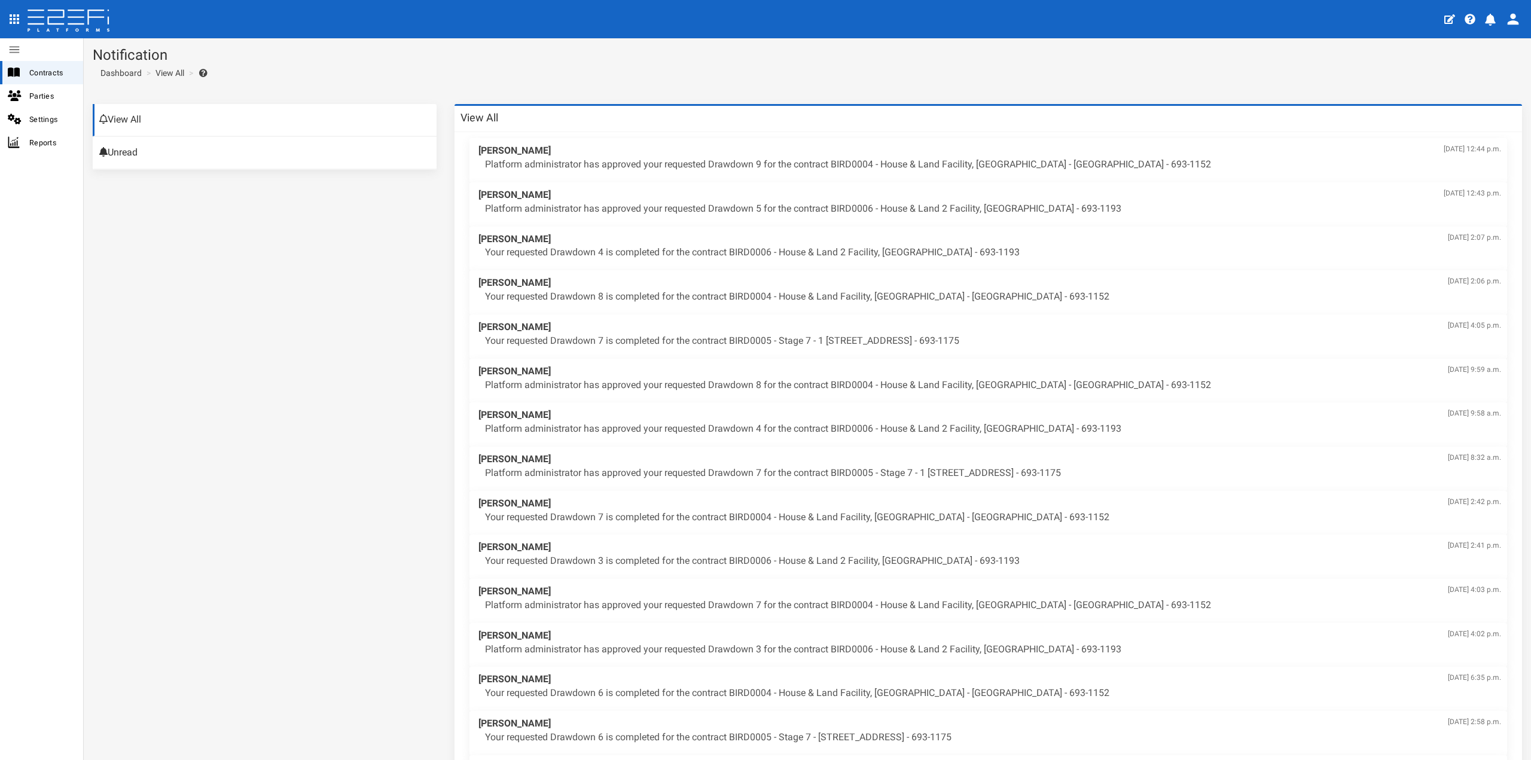
click at [1489, 16] on icon "profile" at bounding box center [1490, 20] width 11 height 12
click at [47, 74] on div at bounding box center [765, 380] width 1531 height 760
click at [32, 74] on span "Contracts" at bounding box center [51, 73] width 44 height 14
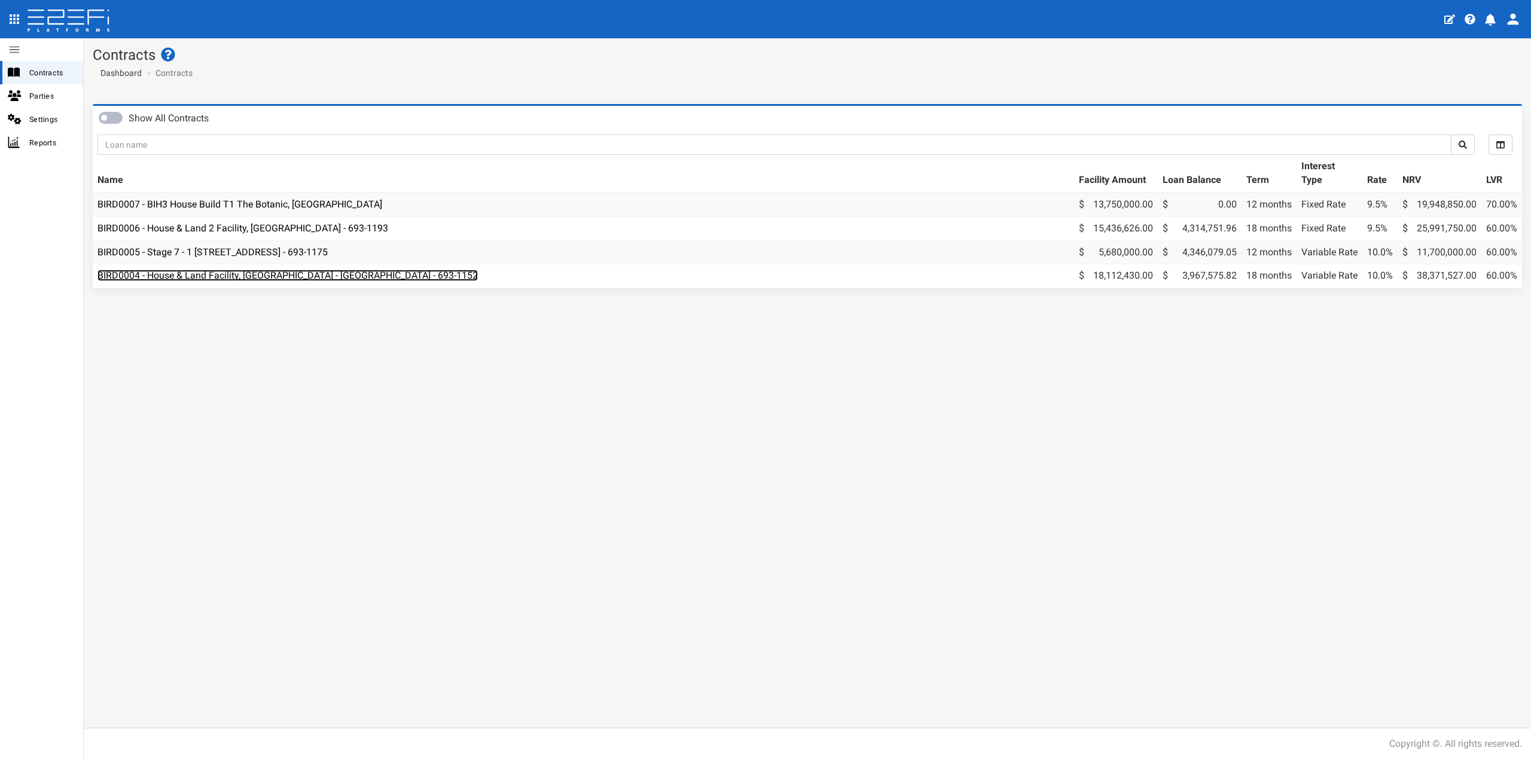
click at [283, 272] on link "BIRD0004 - House & Land Facility, [GEOGRAPHIC_DATA] - [GEOGRAPHIC_DATA] - 693-1…" at bounding box center [287, 275] width 380 height 11
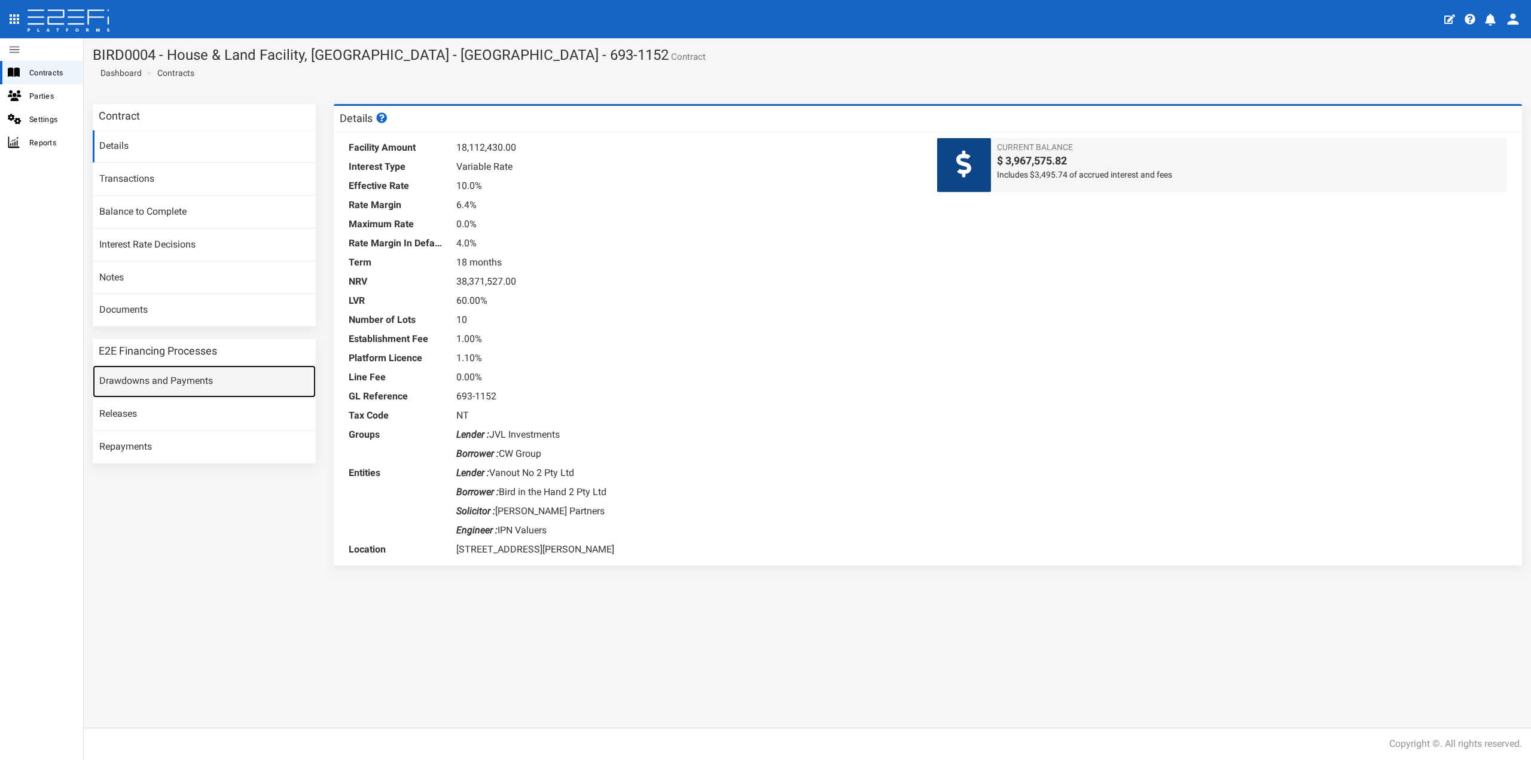
click at [157, 382] on link "Drawdowns and Payments" at bounding box center [204, 381] width 223 height 32
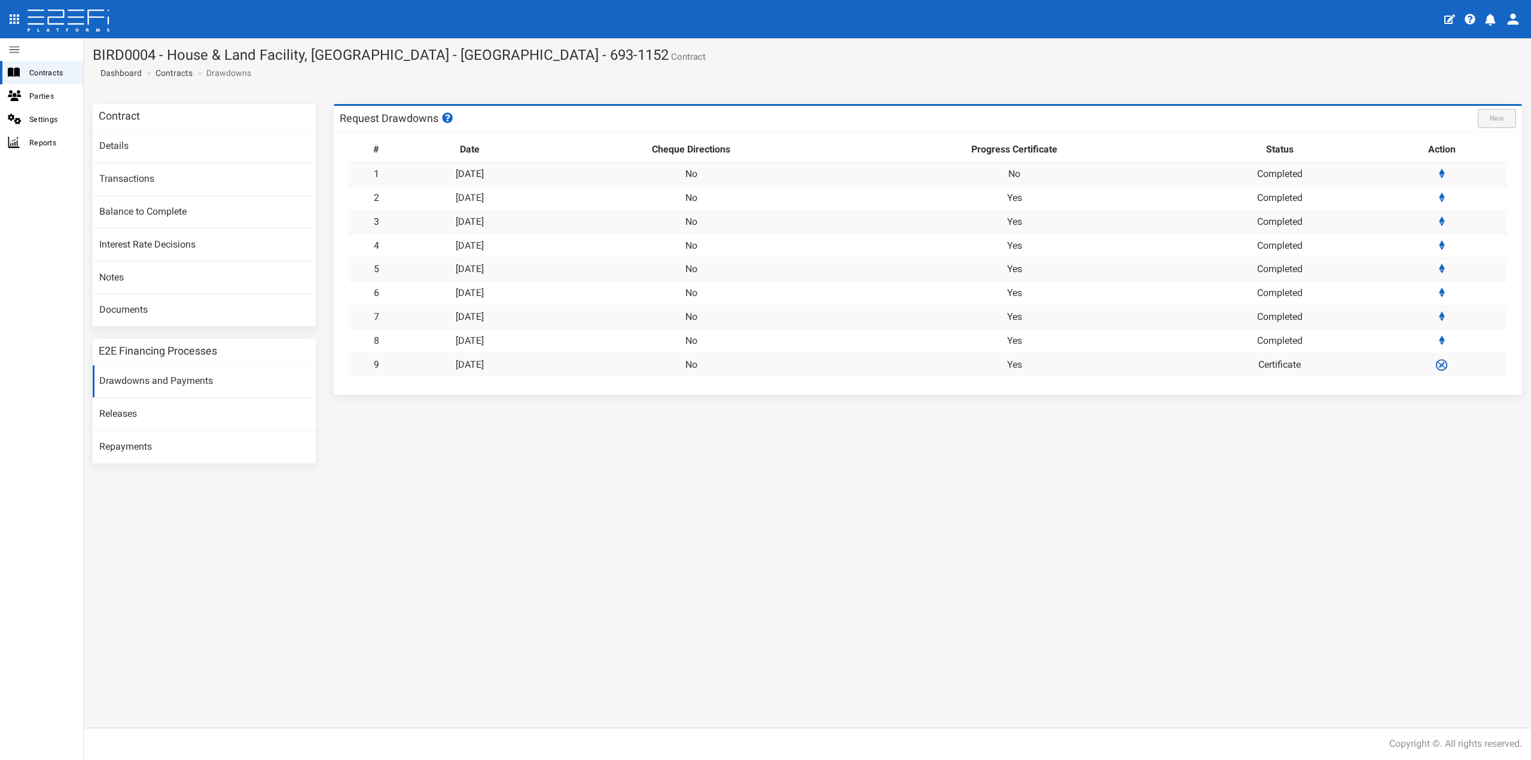
click at [1298, 368] on td "Certificate" at bounding box center [1280, 365] width 194 height 24
click at [484, 363] on link "[DATE]" at bounding box center [470, 364] width 28 height 11
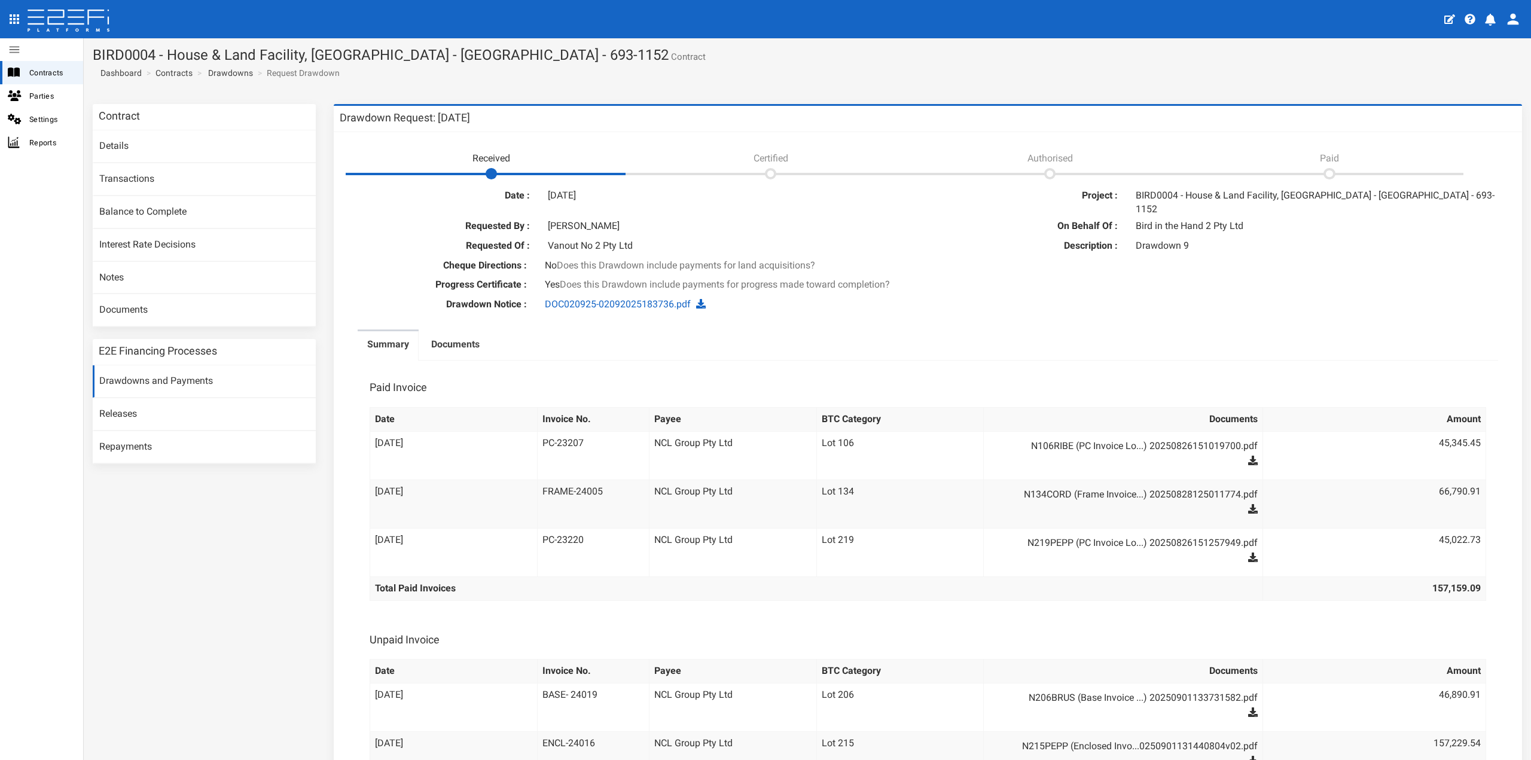
click at [1510, 15] on icon "profile" at bounding box center [1513, 19] width 17 height 17
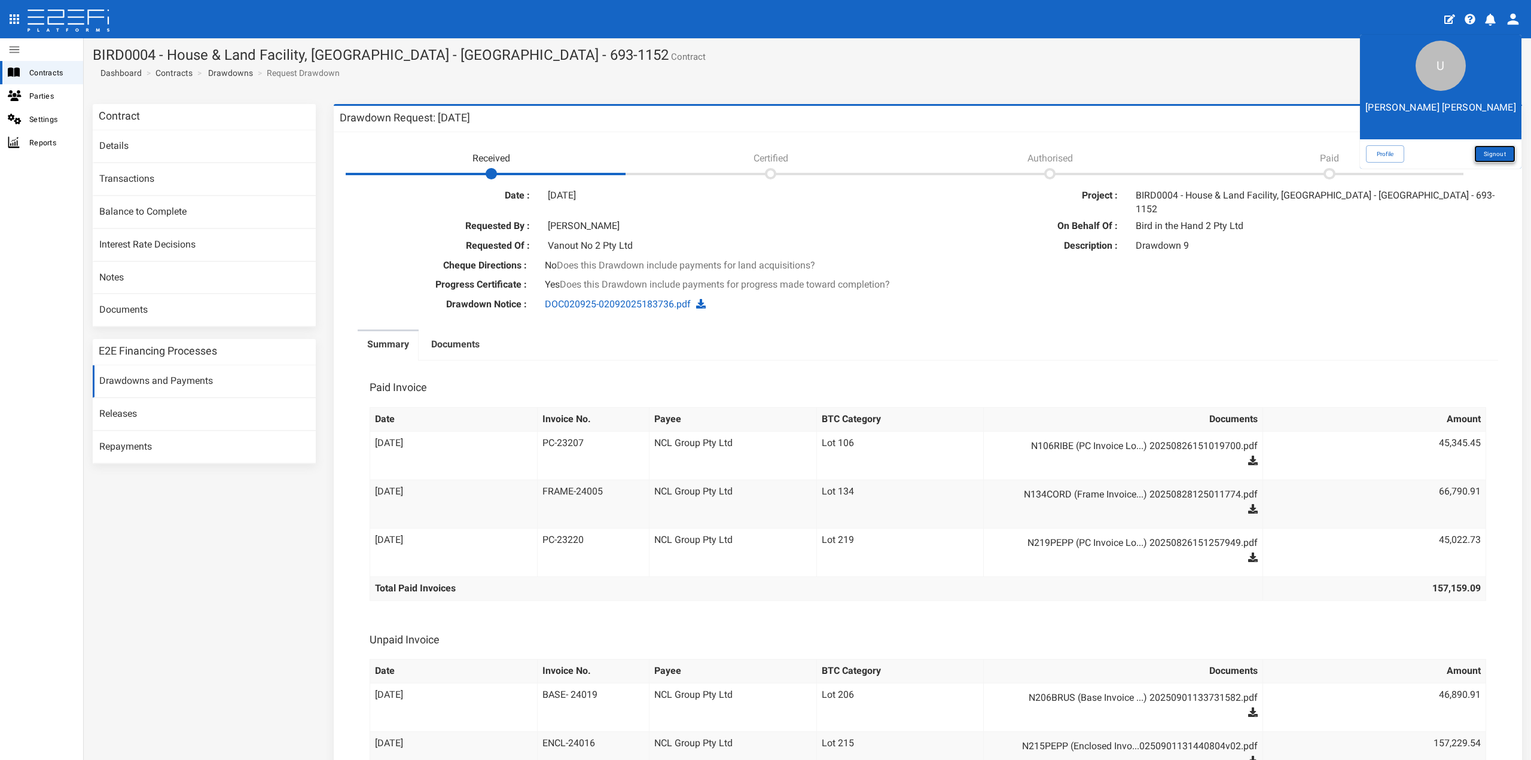
click at [1488, 154] on link "Signout" at bounding box center [1494, 153] width 41 height 17
